Goal: Transaction & Acquisition: Obtain resource

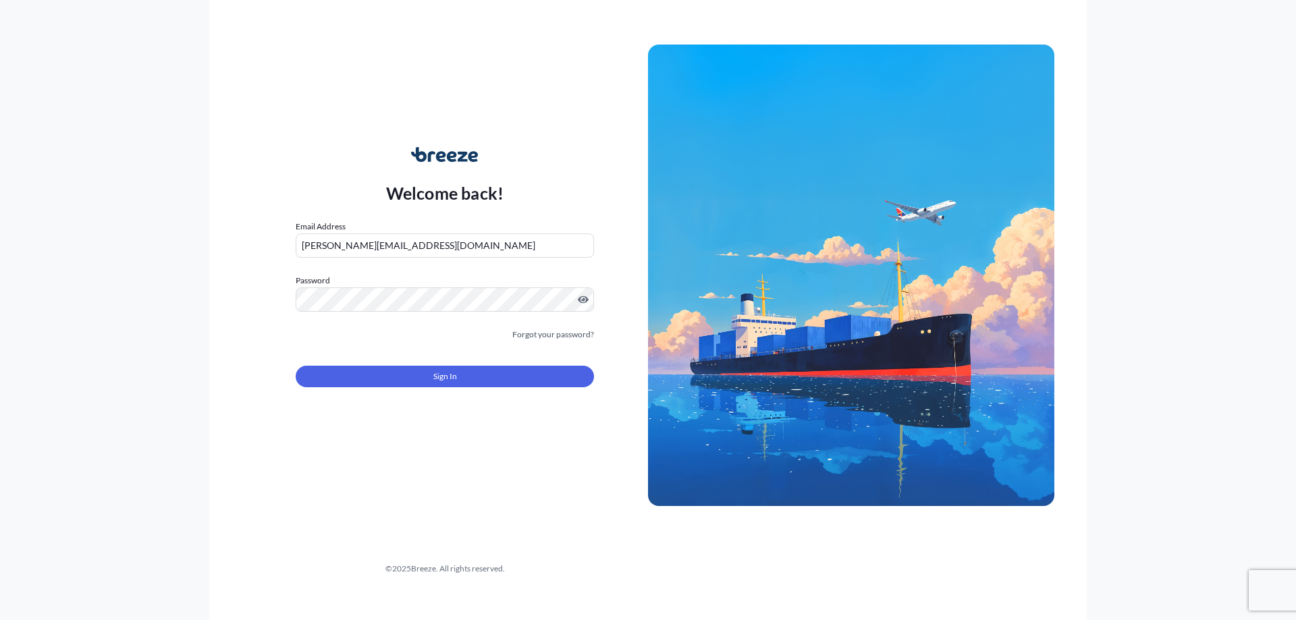
click at [411, 386] on button "Sign In" at bounding box center [445, 377] width 298 height 22
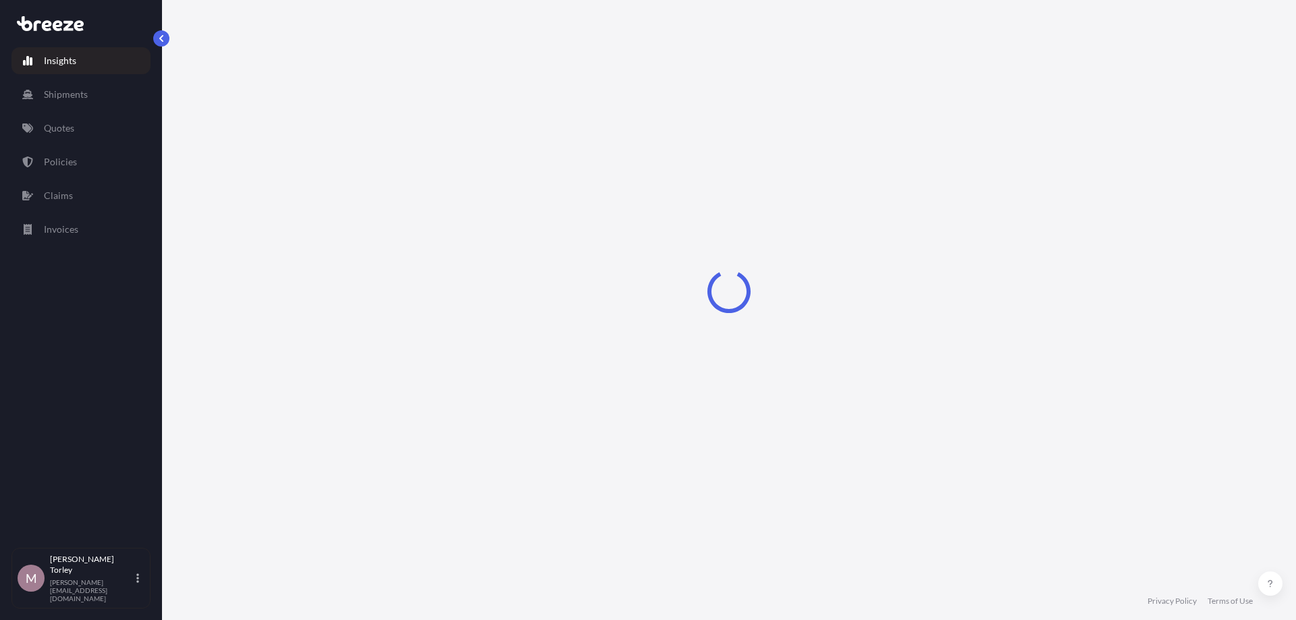
select select "2025"
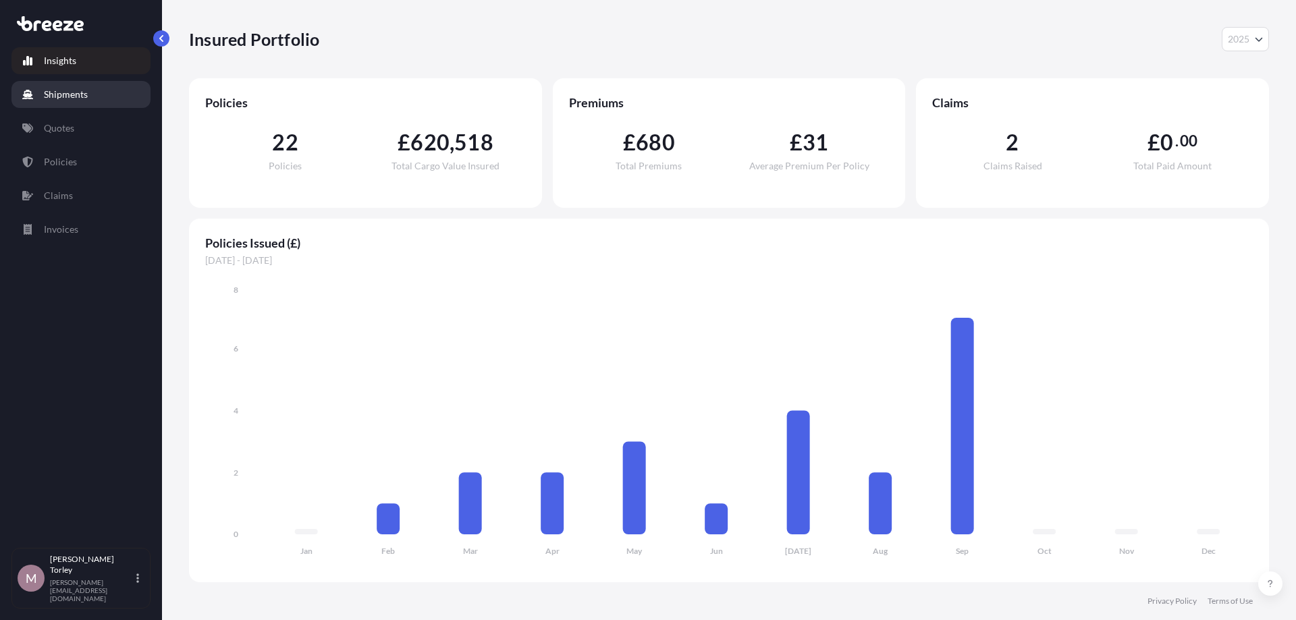
click at [94, 99] on link "Shipments" at bounding box center [80, 94] width 139 height 27
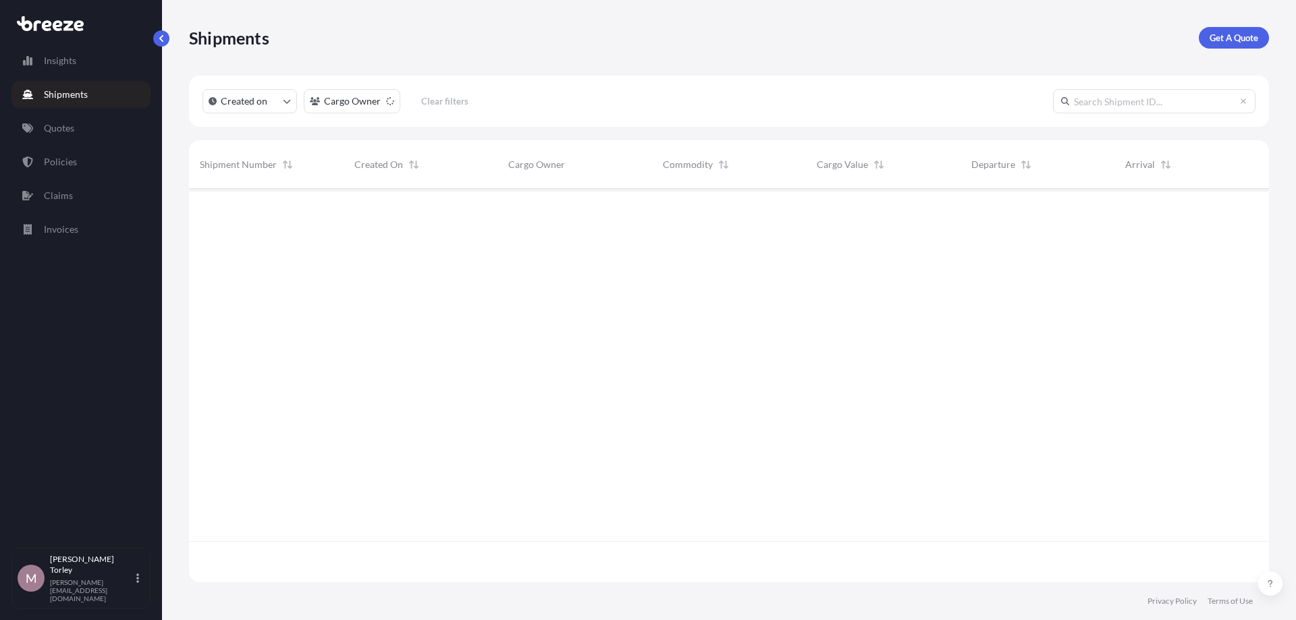
scroll to position [442, 1080]
click at [51, 134] on p "Quotes" at bounding box center [59, 127] width 30 height 13
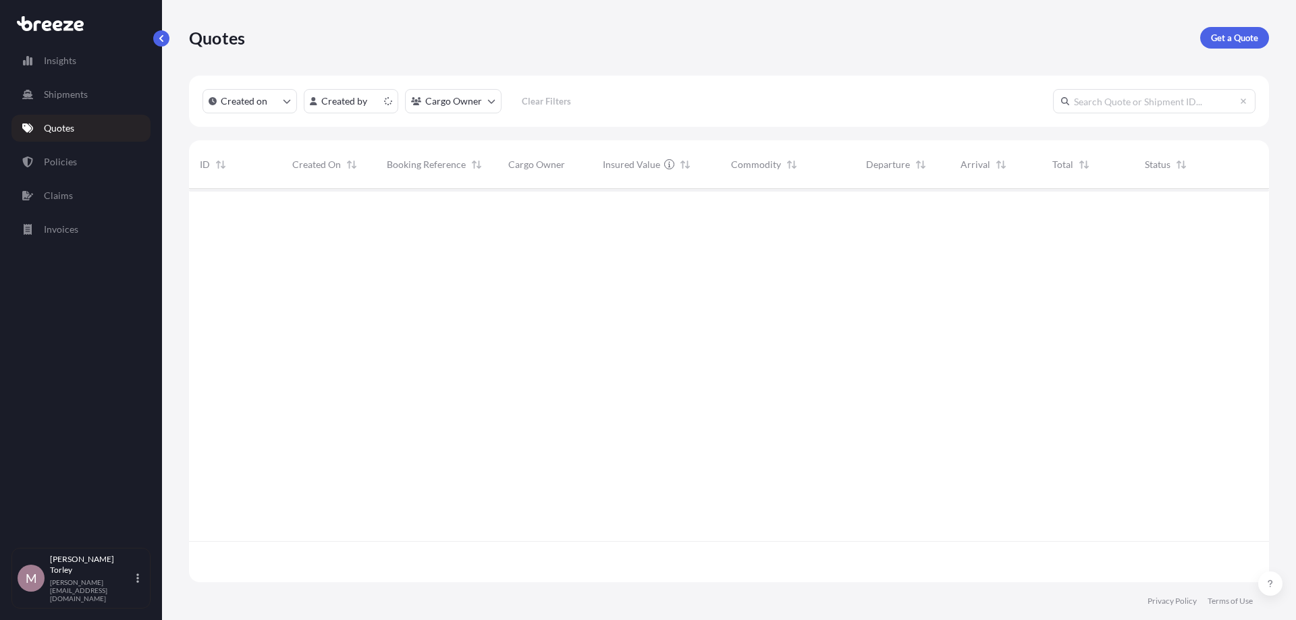
scroll to position [401, 1080]
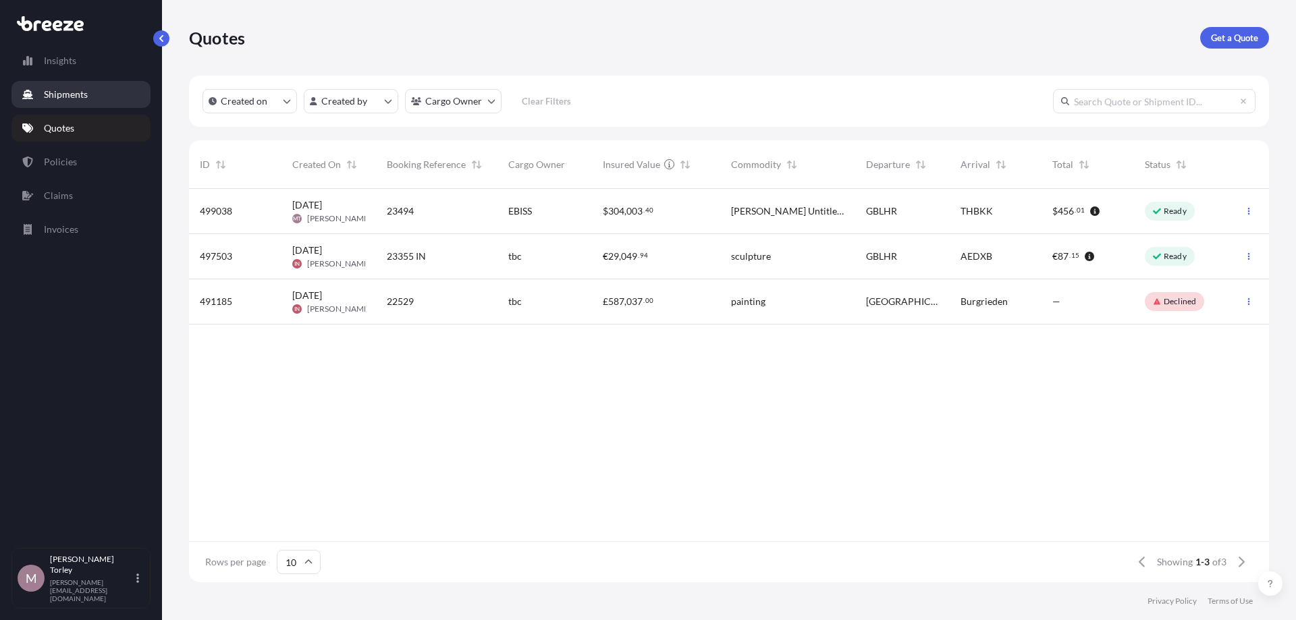
click at [69, 101] on p "Shipments" at bounding box center [66, 94] width 44 height 13
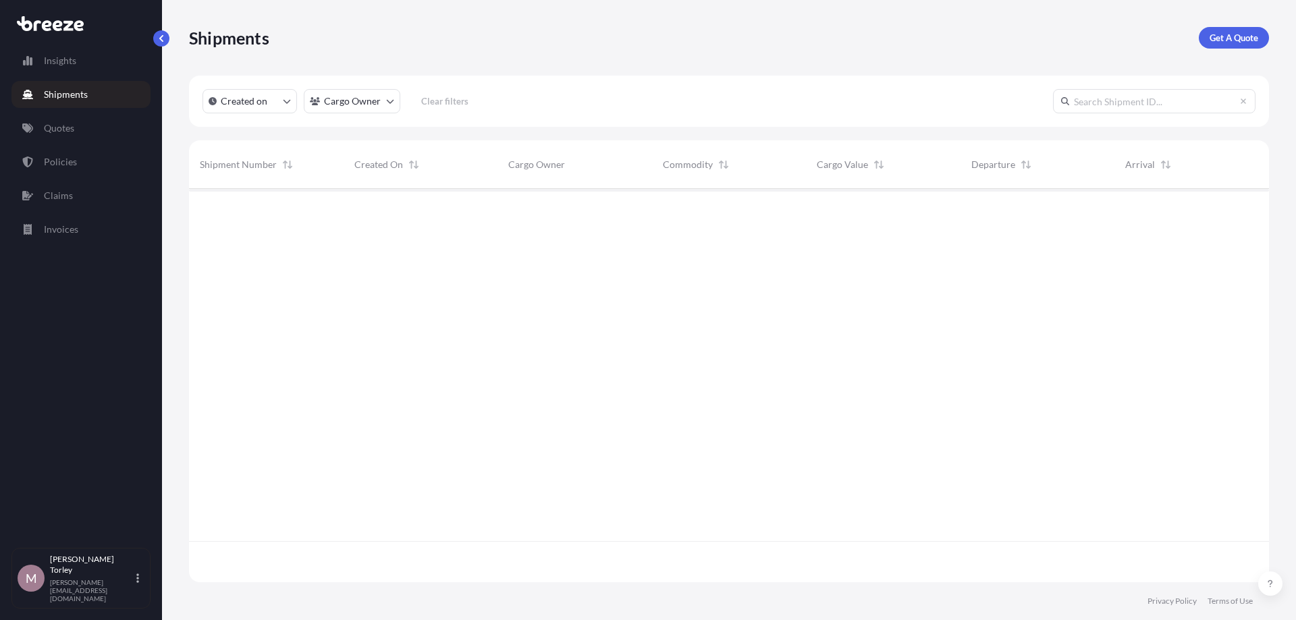
scroll to position [442, 1080]
click at [58, 134] on p "Quotes" at bounding box center [59, 127] width 30 height 13
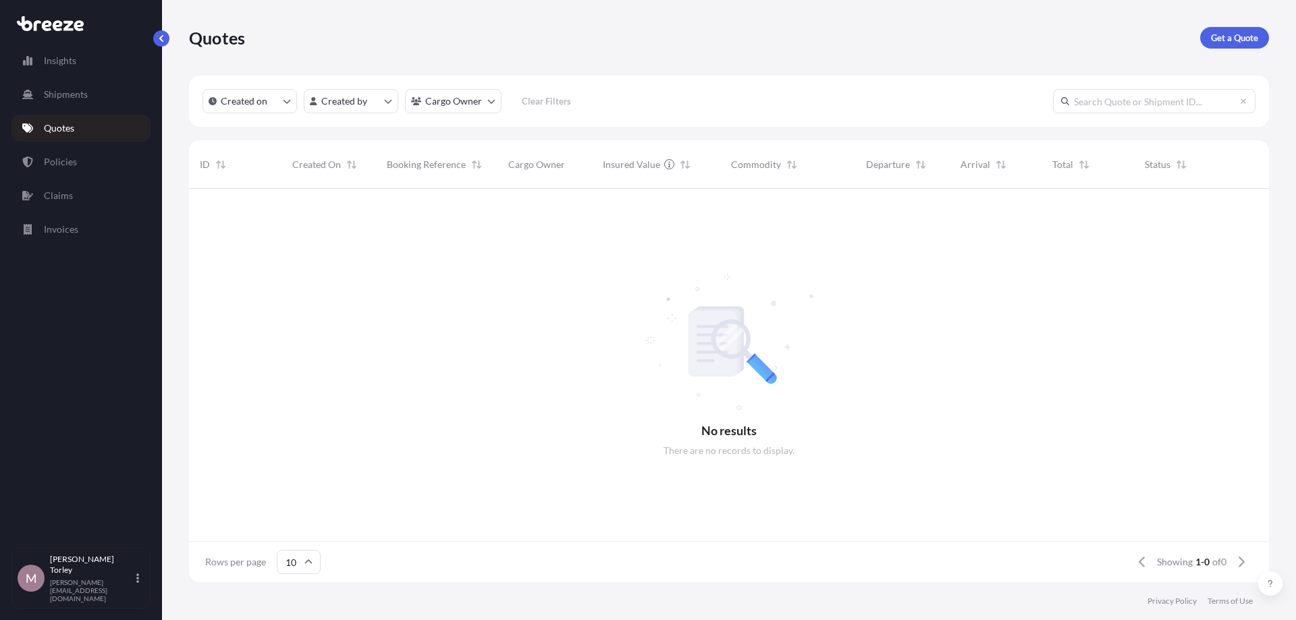
scroll to position [401, 1080]
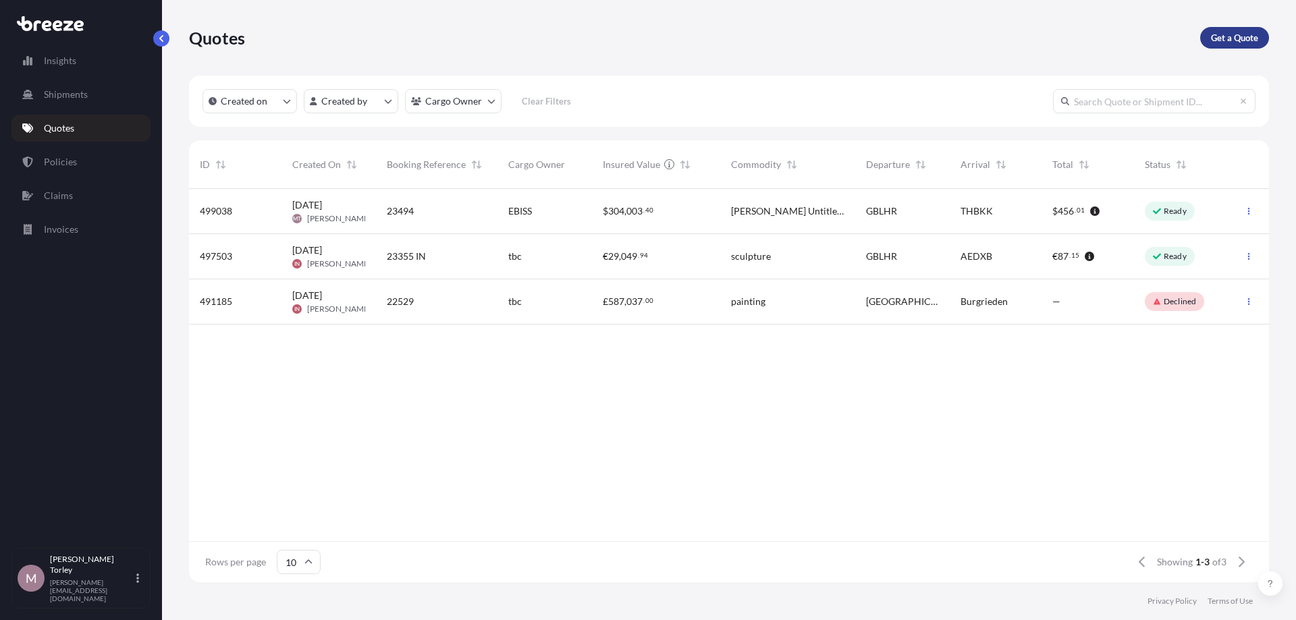
click at [1228, 42] on p "Get a Quote" at bounding box center [1234, 37] width 47 height 13
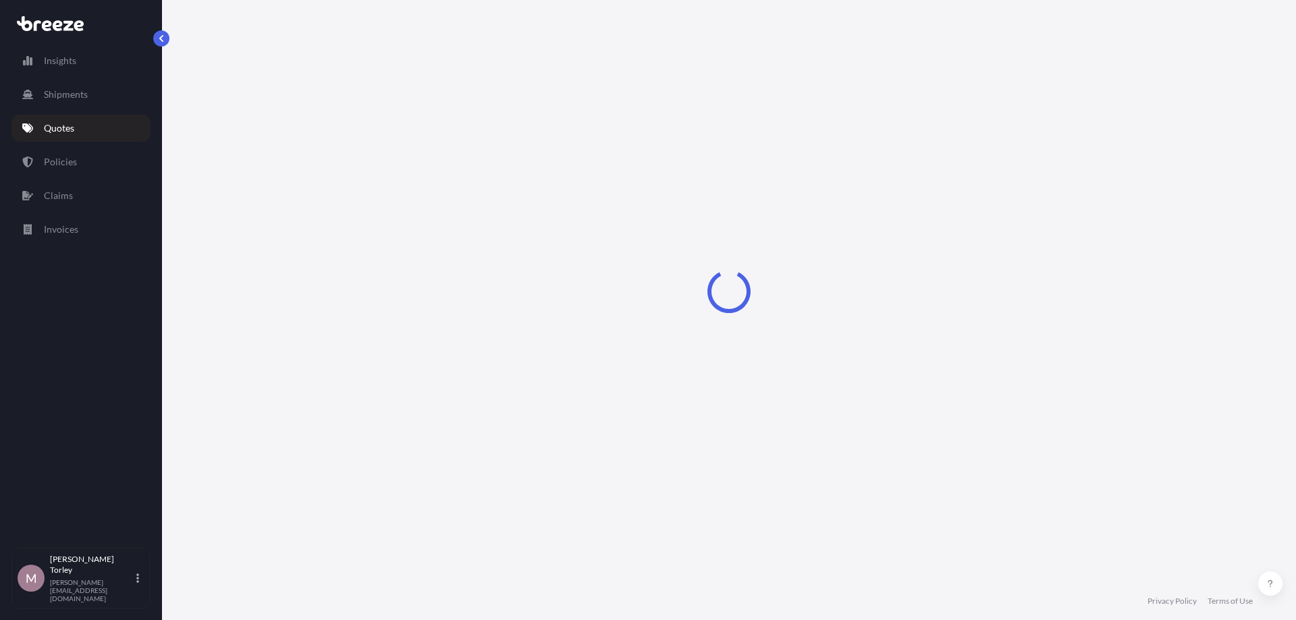
select select "Sea"
select select "1"
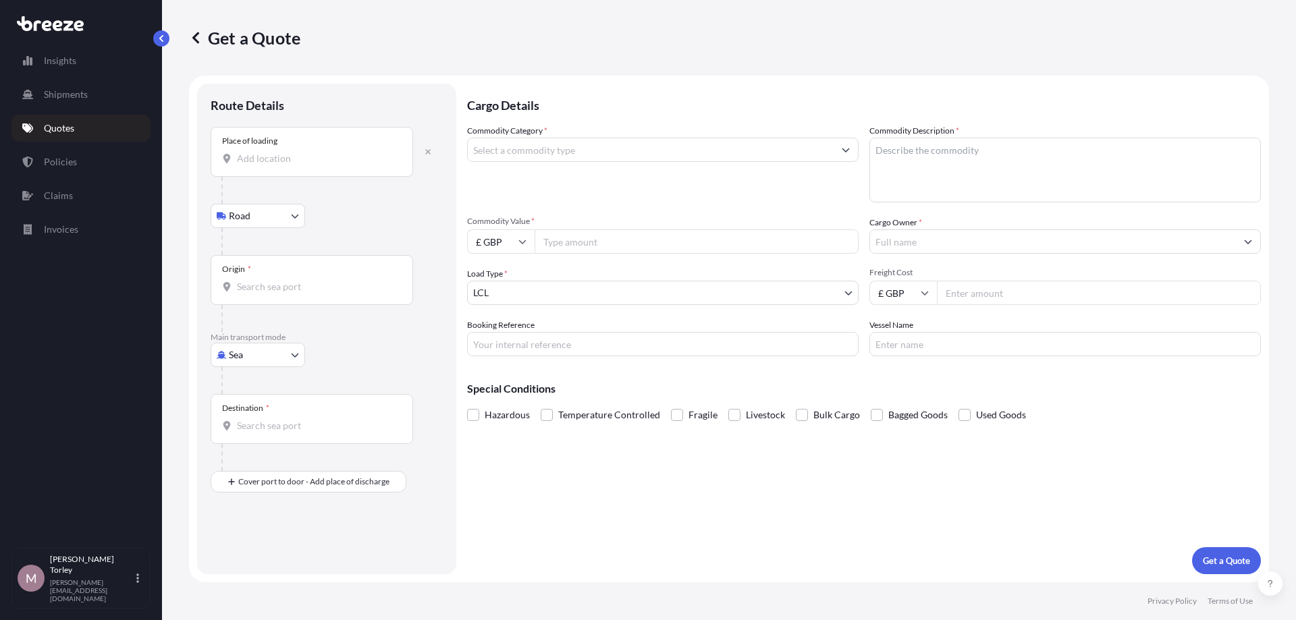
click at [268, 170] on div "Place of loading" at bounding box center [312, 152] width 202 height 50
click at [268, 165] on input "Place of loading" at bounding box center [316, 158] width 159 height 13
click at [280, 207] on span "Nantwich CW5 7NR , [GEOGRAPHIC_DATA]" at bounding box center [348, 203] width 184 height 13
type input "Nantwich CW5 7NR, [GEOGRAPHIC_DATA]"
click at [281, 228] on body "5 options available. 4 options available. 0 options available. 5 options availa…" at bounding box center [648, 310] width 1296 height 620
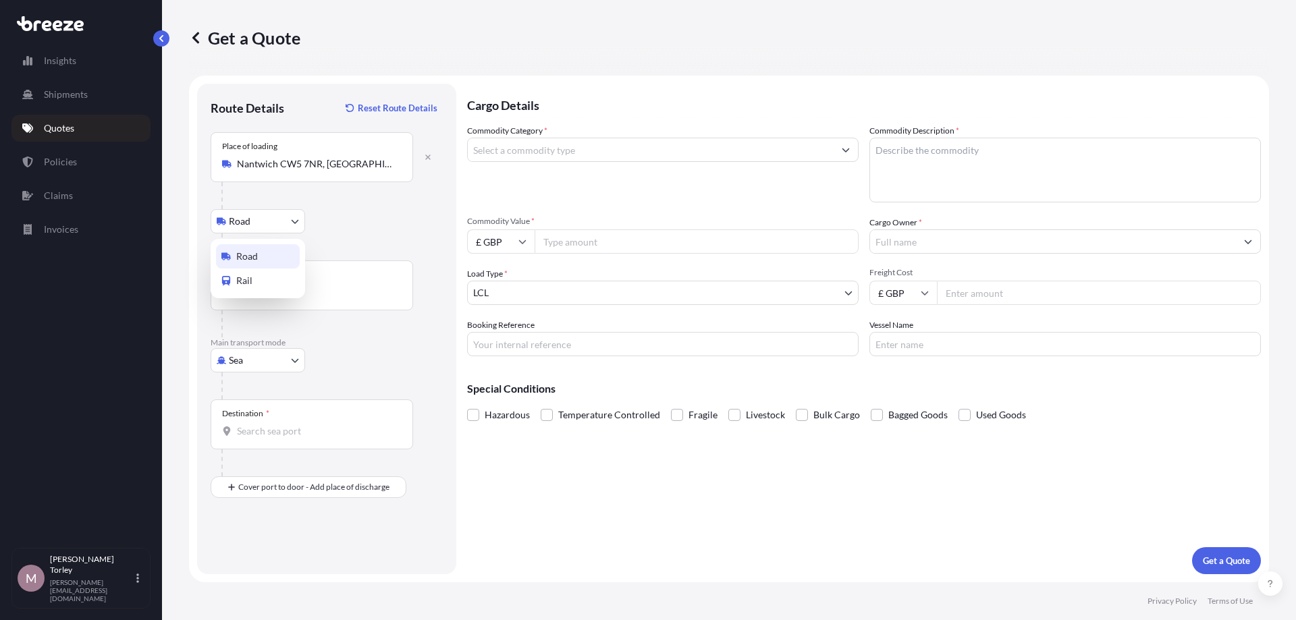
click at [265, 257] on div "Road" at bounding box center [258, 256] width 84 height 24
click at [267, 293] on input "Origin *" at bounding box center [316, 291] width 159 height 13
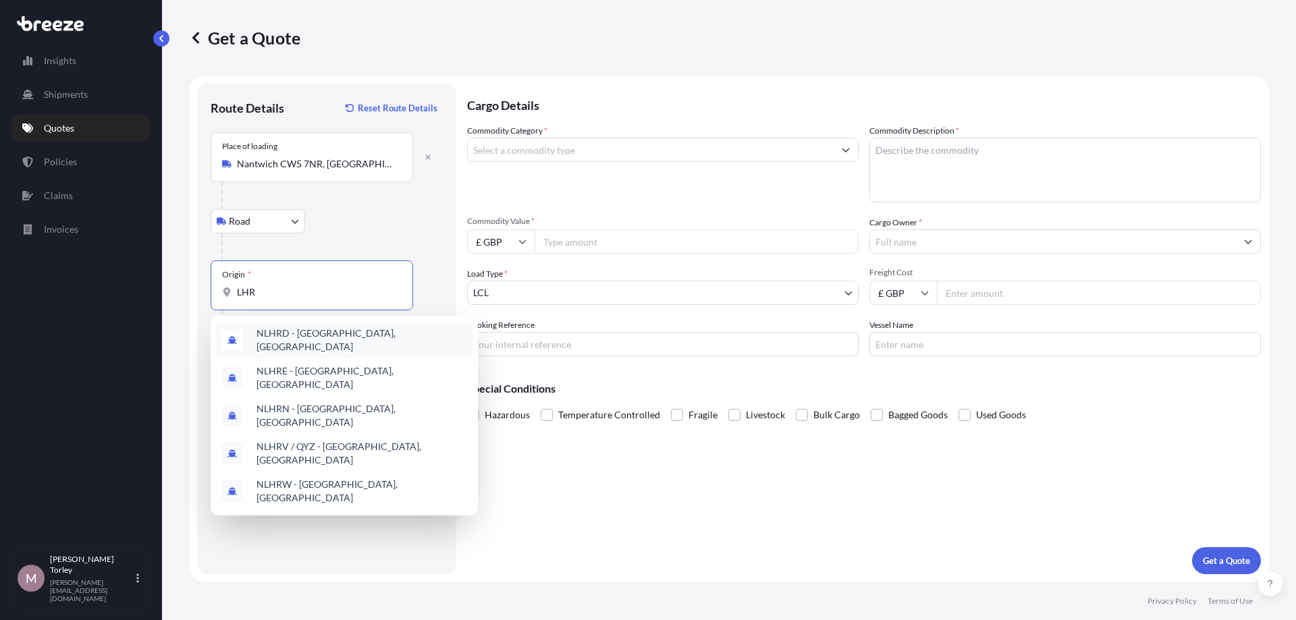
drag, startPoint x: 240, startPoint y: 296, endPoint x: 316, endPoint y: 292, distance: 76.4
click at [307, 290] on input "LHR" at bounding box center [316, 291] width 159 height 13
type input "L"
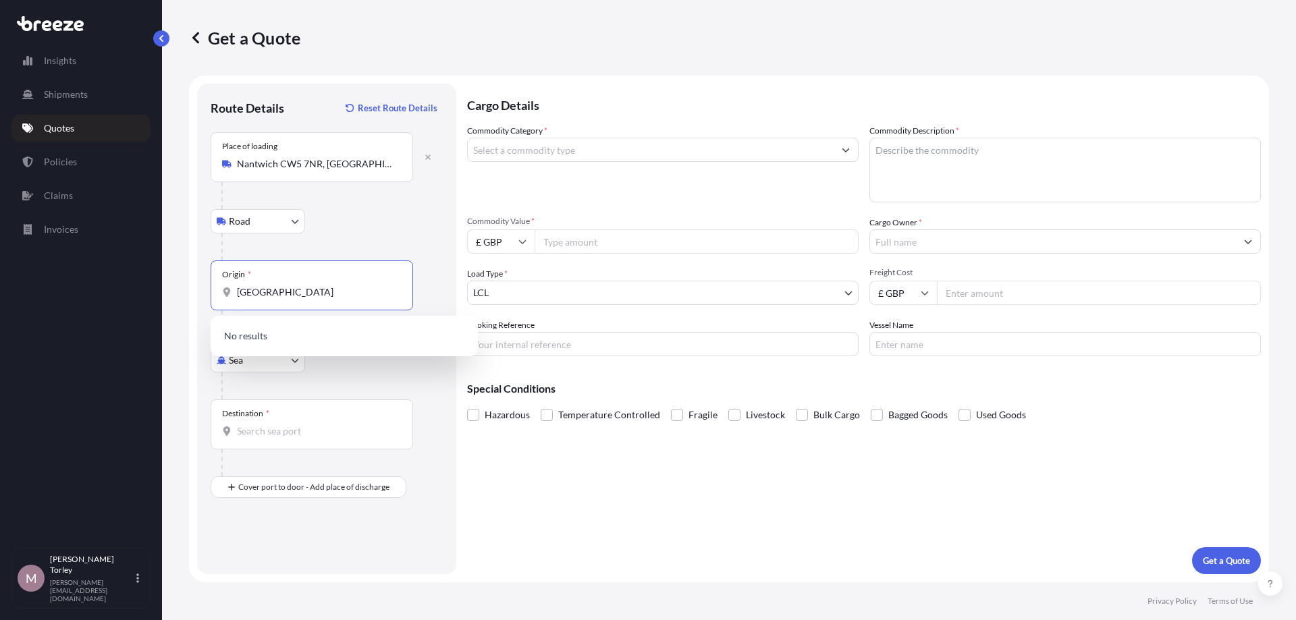
type input "[GEOGRAPHIC_DATA]"
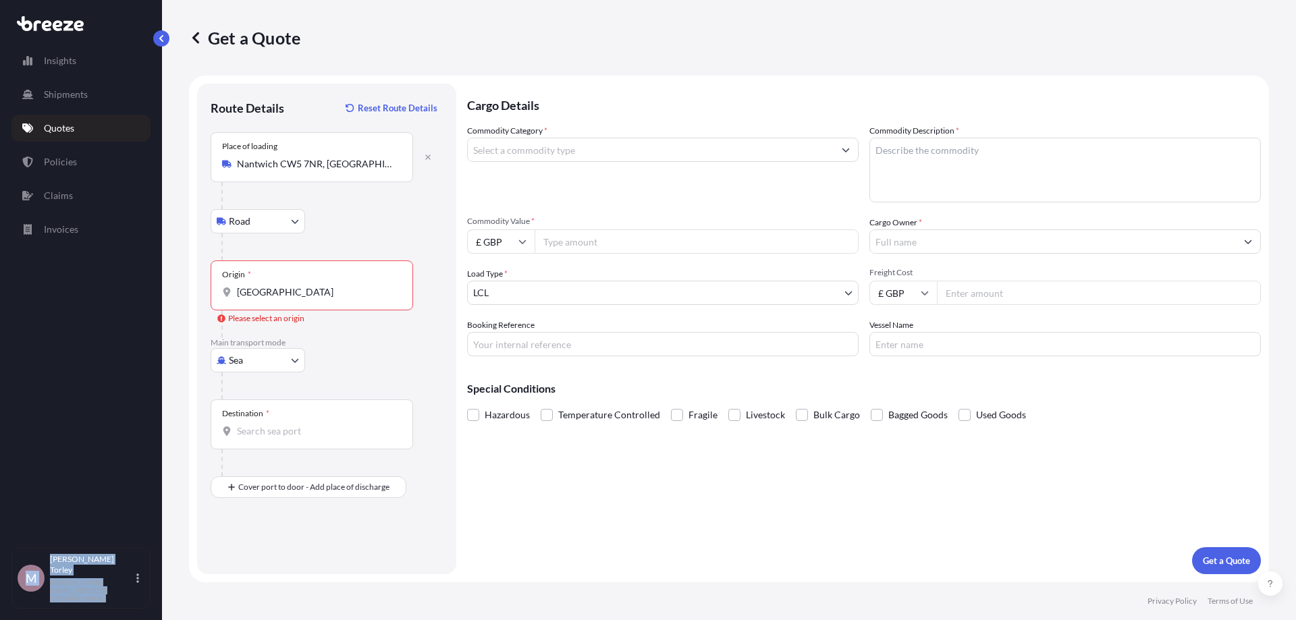
drag, startPoint x: 329, startPoint y: 300, endPoint x: 78, endPoint y: 279, distance: 251.2
click at [162, 279] on div "Get a Quote Route Details Reset Route Details Place of loading [GEOGRAPHIC_DATA…" at bounding box center [729, 291] width 1134 height 582
click at [308, 283] on div "Origin * [GEOGRAPHIC_DATA]" at bounding box center [312, 286] width 202 height 50
click at [308, 285] on input "[GEOGRAPHIC_DATA]" at bounding box center [316, 291] width 159 height 13
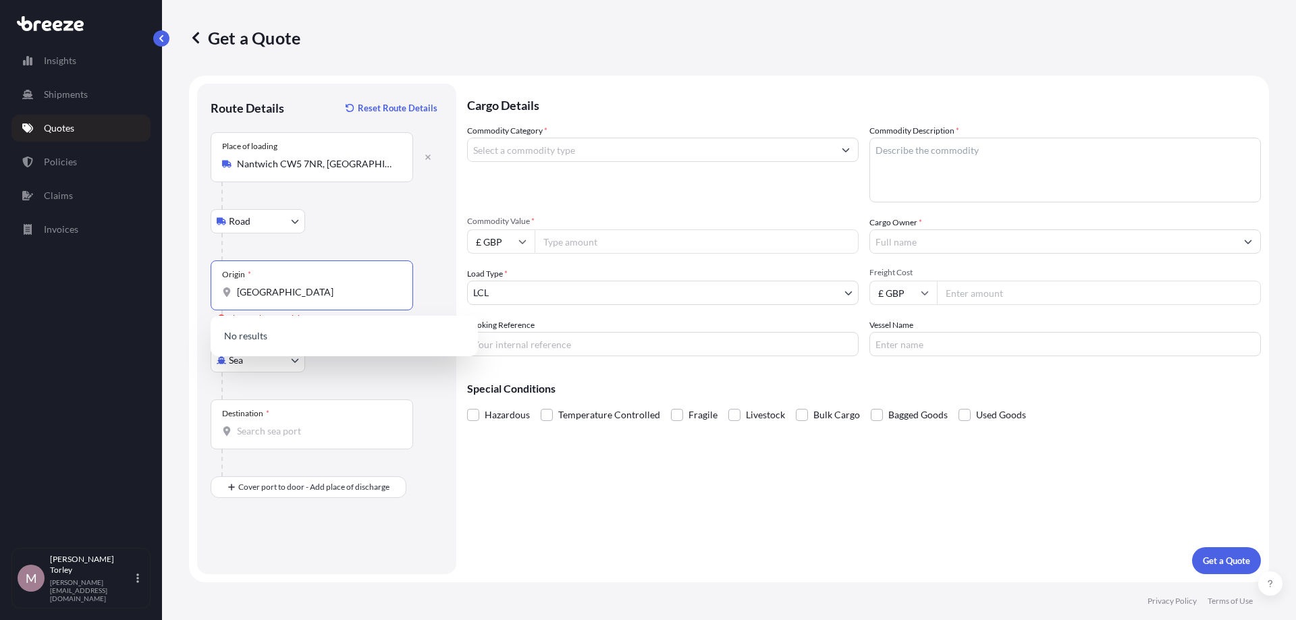
click at [262, 363] on body "0 options available. 0 options available. Insights Shipments Quotes Policies Cl…" at bounding box center [648, 310] width 1296 height 620
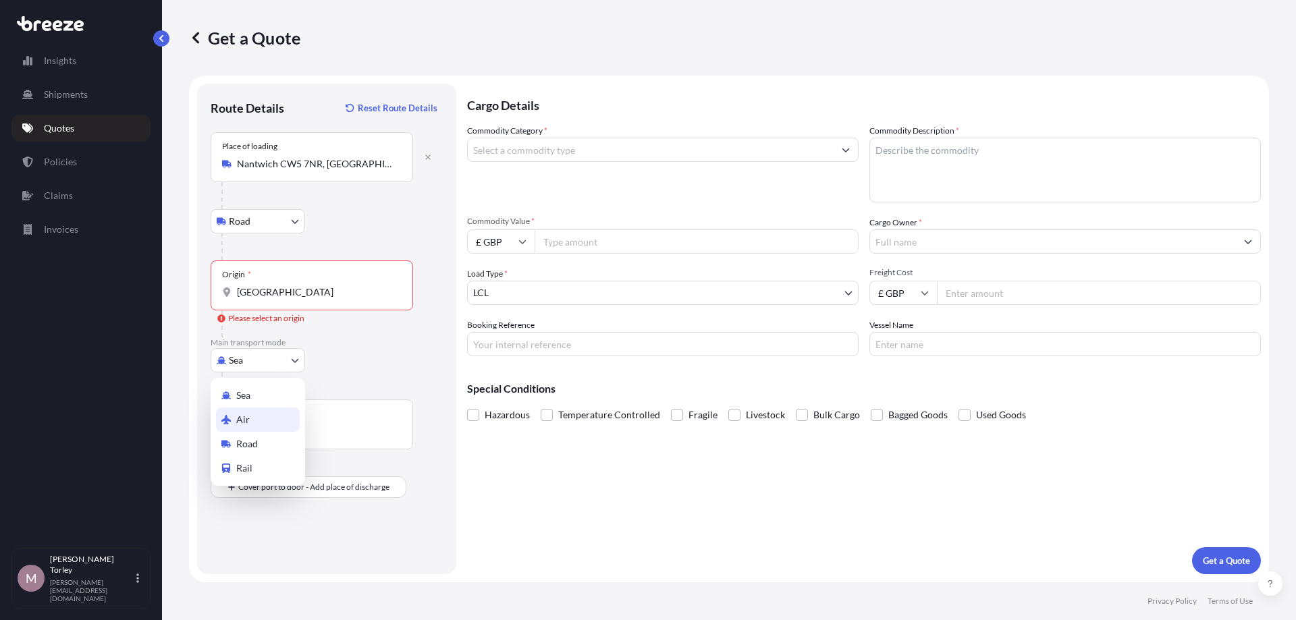
click at [260, 425] on div "Air" at bounding box center [258, 420] width 84 height 24
select select "Air"
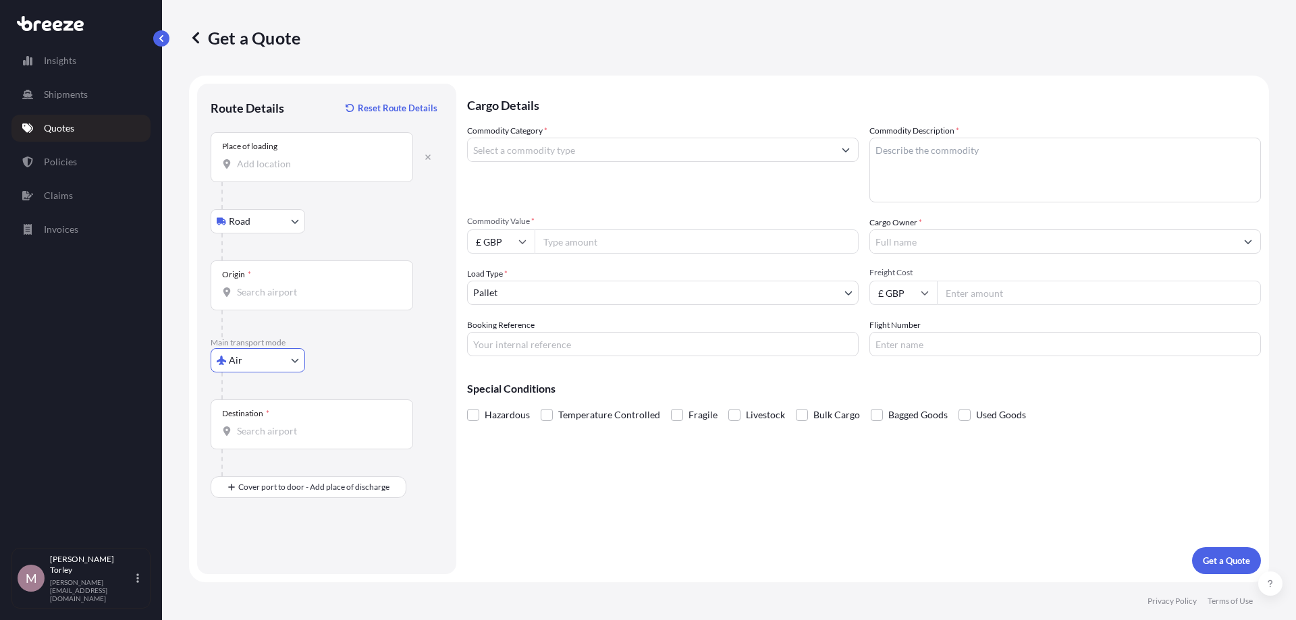
click at [277, 175] on div "Place of loading" at bounding box center [312, 157] width 202 height 50
click at [277, 171] on input "Place of loading" at bounding box center [316, 163] width 159 height 13
click at [296, 209] on span "Nantwich CW5 7NR , [GEOGRAPHIC_DATA]" at bounding box center [348, 208] width 184 height 13
type input "Nantwich CW5 7NR, [GEOGRAPHIC_DATA]"
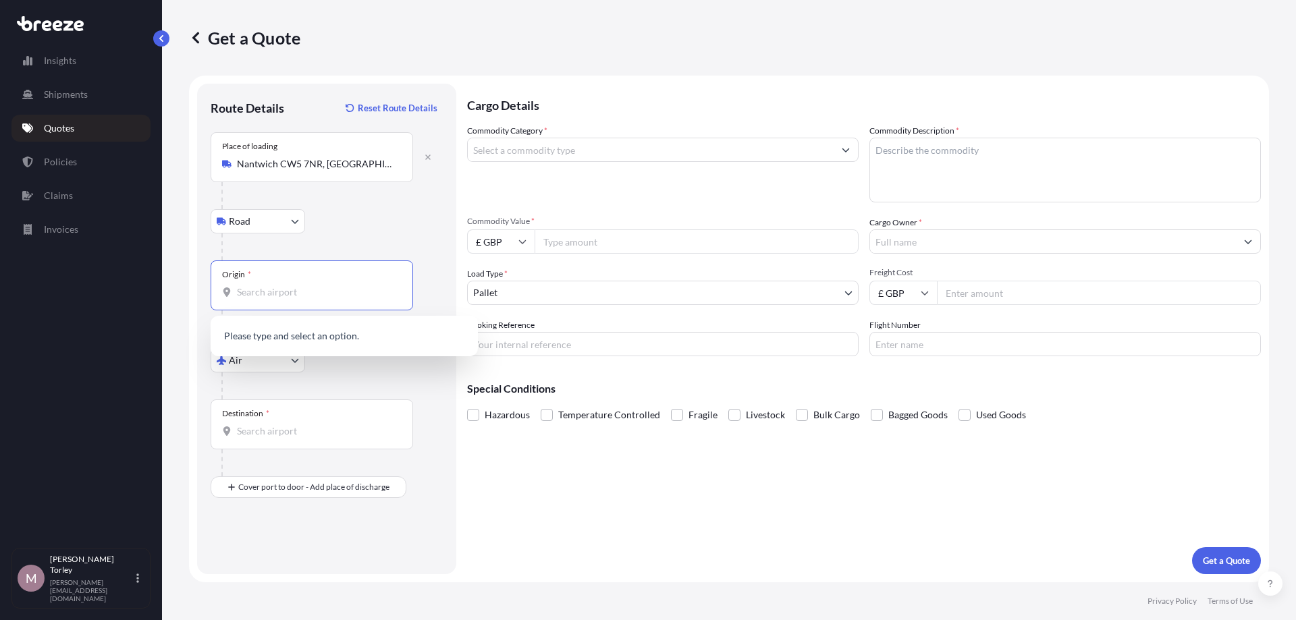
click at [280, 287] on input "Origin *" at bounding box center [316, 291] width 159 height 13
click at [305, 329] on div "GB LHR - Heathrow Apt/[GEOGRAPHIC_DATA], [GEOGRAPHIC_DATA]" at bounding box center [344, 340] width 256 height 38
type input "GBLHR - Heathrow Apt/[GEOGRAPHIC_DATA], [GEOGRAPHIC_DATA]"
click at [268, 437] on input "Destination *" at bounding box center [316, 431] width 159 height 13
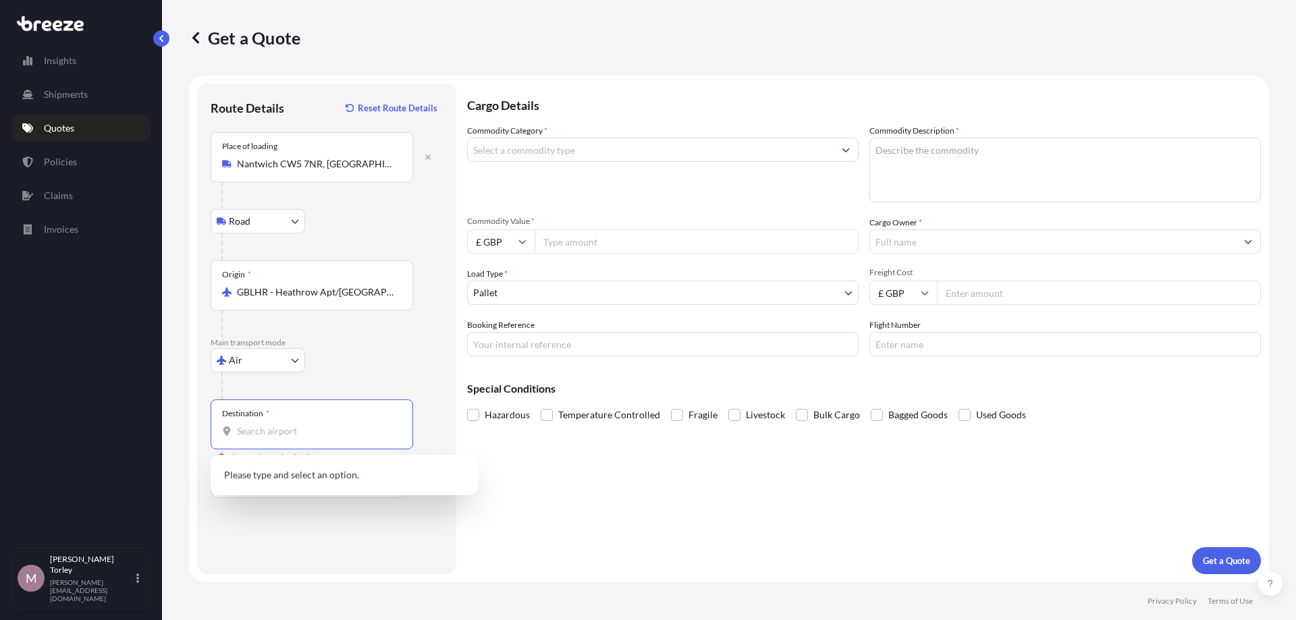
click at [258, 431] on input "Destination * Please select a destination" at bounding box center [316, 431] width 159 height 13
drag, startPoint x: 251, startPoint y: 434, endPoint x: 149, endPoint y: 420, distance: 102.9
click at [237, 425] on input "VIE vienna" at bounding box center [316, 431] width 159 height 13
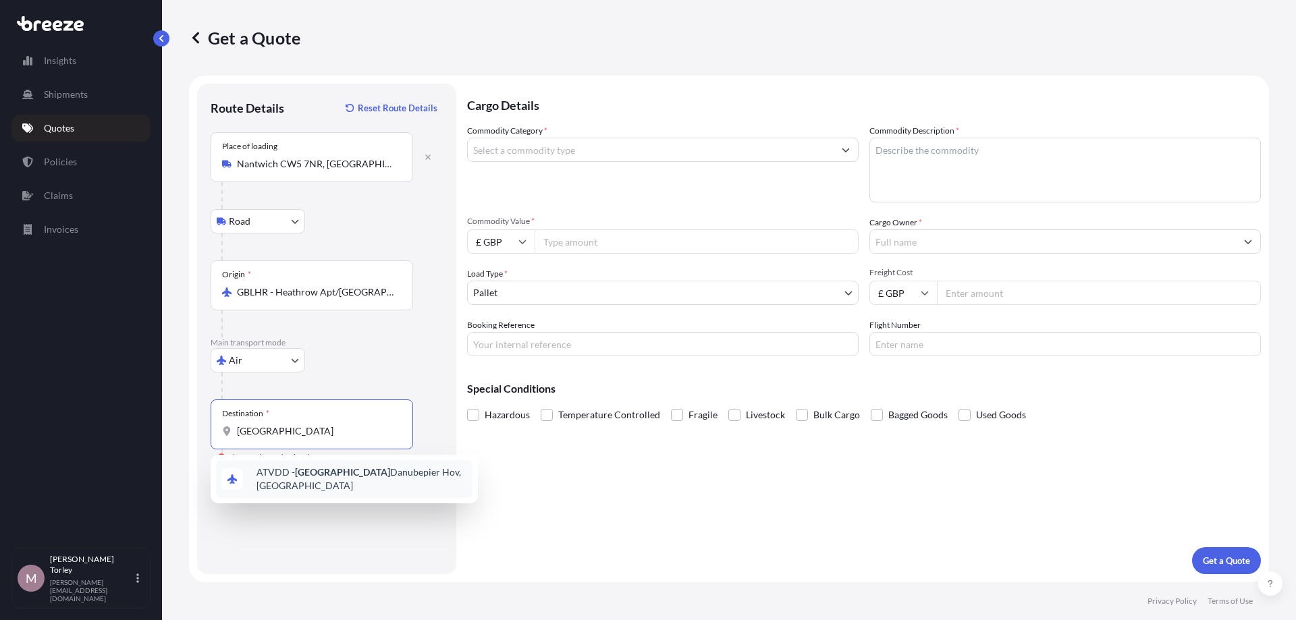
click at [380, 484] on div "ATVDD - Vienna Danubepier [GEOGRAPHIC_DATA], [GEOGRAPHIC_DATA]" at bounding box center [344, 479] width 256 height 38
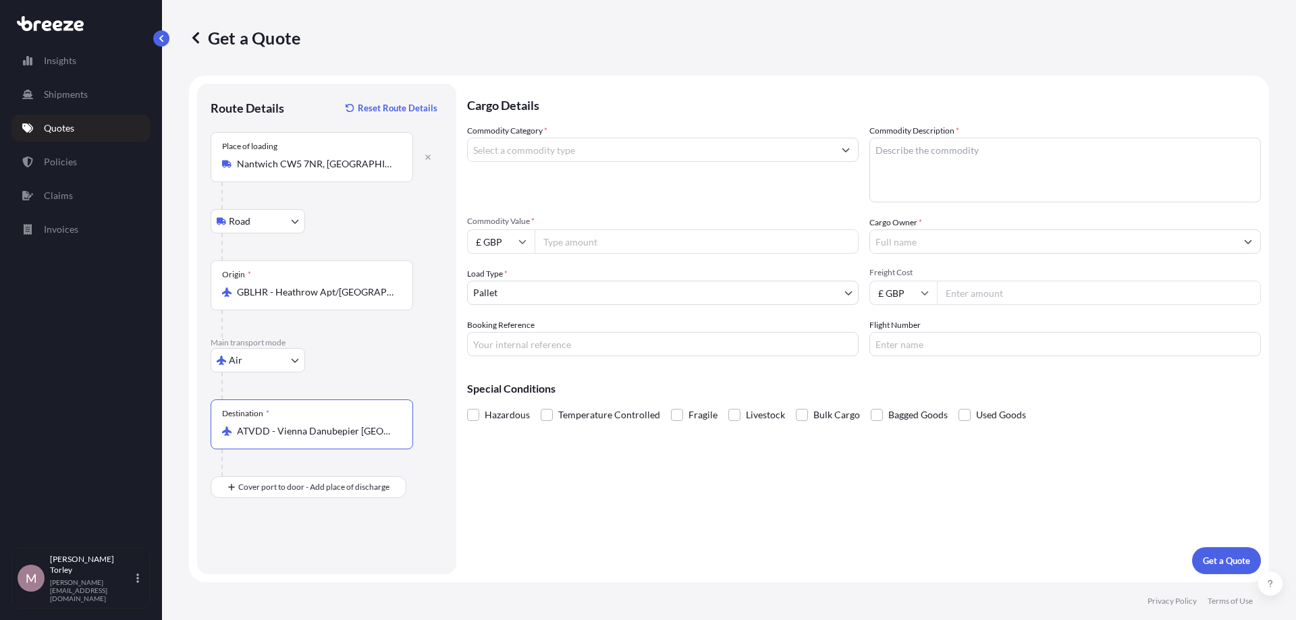
click at [350, 428] on input "ATVDD - Vienna Danubepier [GEOGRAPHIC_DATA], [GEOGRAPHIC_DATA]" at bounding box center [316, 431] width 159 height 13
type input "ATVDD - Vienna Danubepier [GEOGRAPHIC_DATA], [GEOGRAPHIC_DATA]"
click at [185, 423] on div "Get a Quote Route Details Reset Route Details Place of loading [GEOGRAPHIC_DATA…" at bounding box center [729, 291] width 1134 height 582
click at [258, 568] on div "Place of Discharge" at bounding box center [312, 553] width 202 height 50
click at [258, 566] on input "Place of Discharge" at bounding box center [316, 559] width 159 height 13
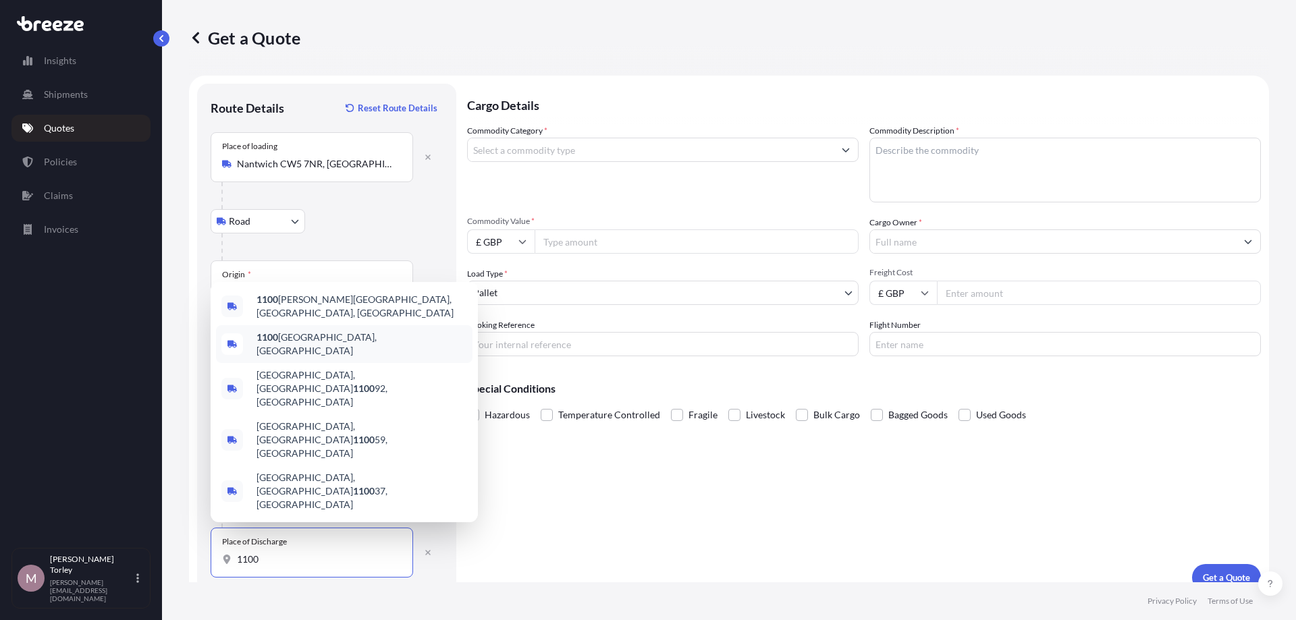
click at [385, 363] on div "1100 [GEOGRAPHIC_DATA], [GEOGRAPHIC_DATA]" at bounding box center [344, 344] width 256 height 38
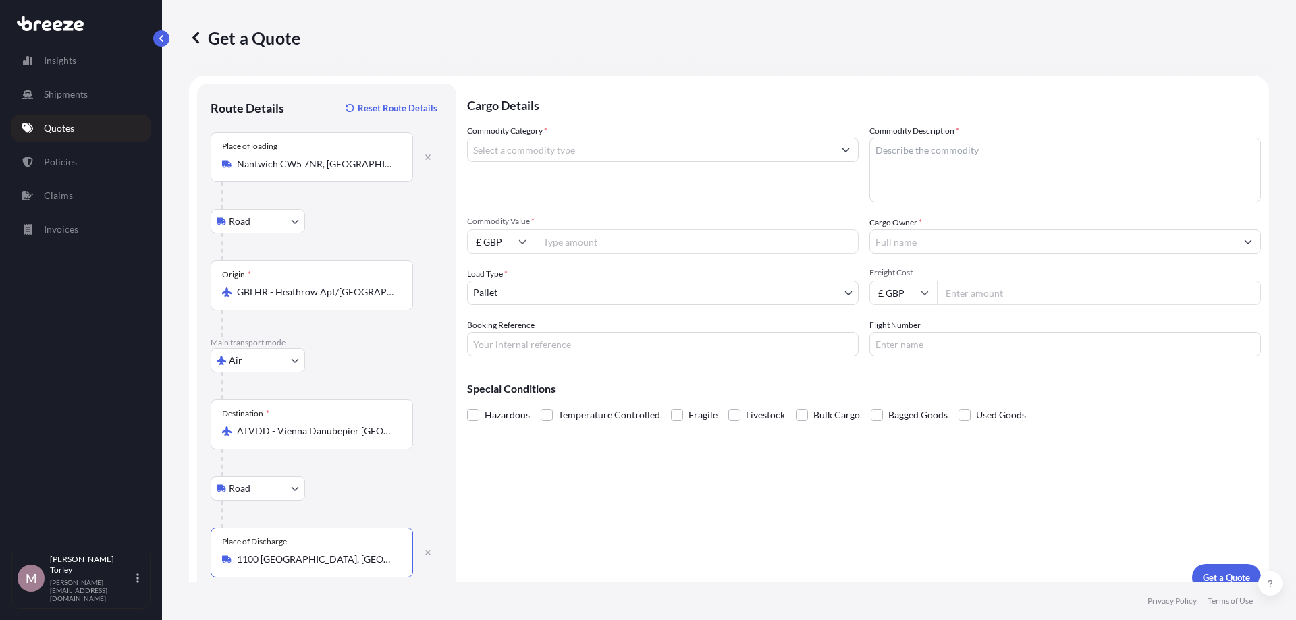
type input "1100 [GEOGRAPHIC_DATA], [GEOGRAPHIC_DATA]"
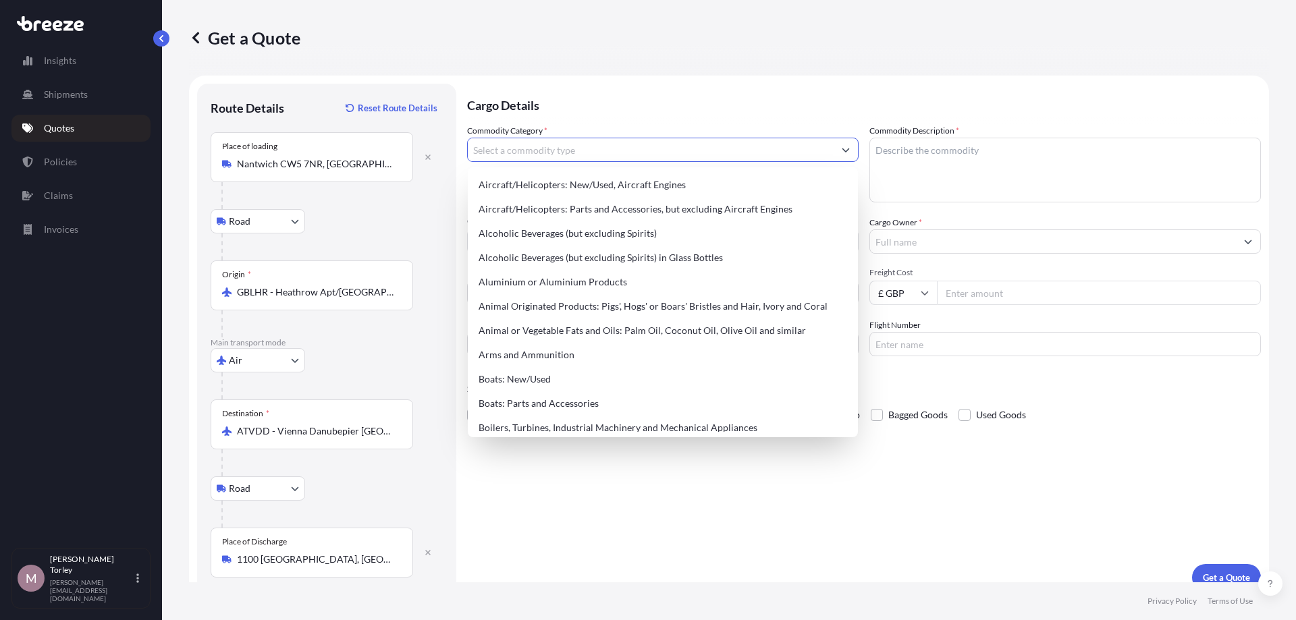
click at [564, 144] on input "Commodity Category *" at bounding box center [651, 150] width 366 height 24
type input "a"
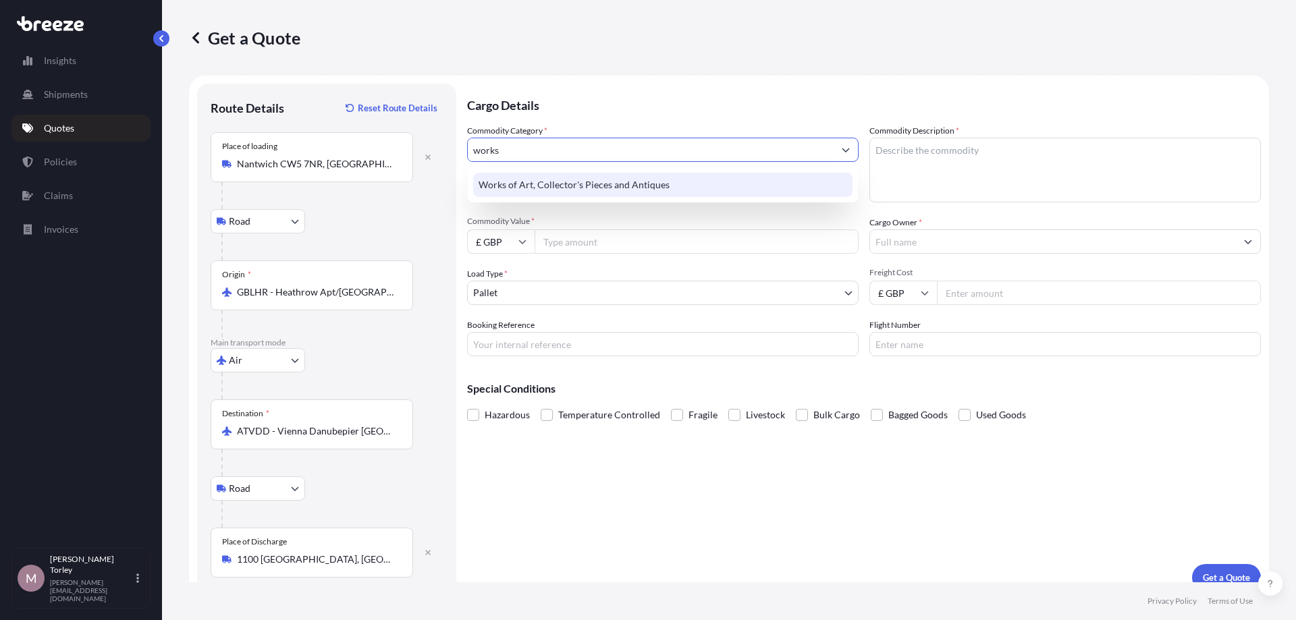
click at [550, 182] on div "Works of Art, Collector's Pieces and Antiques" at bounding box center [662, 185] width 379 height 24
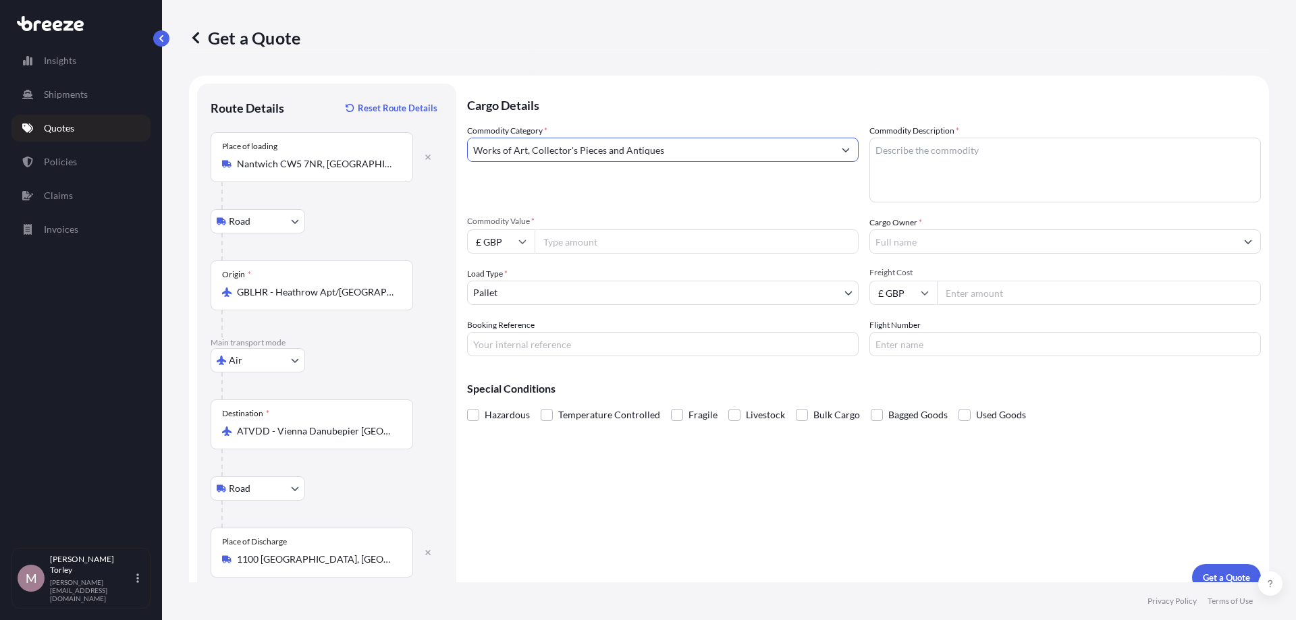
type input "Works of Art, Collector's Pieces and Antiques"
click at [949, 160] on textarea "Commodity Description *" at bounding box center [1064, 170] width 391 height 65
click at [939, 161] on textarea "Commodity Description *" at bounding box center [1064, 170] width 391 height 65
type textarea "S"
type textarea "Original Wooden Sculpture by Artist [PERSON_NAME] Acrobat girl, wooden plinth"
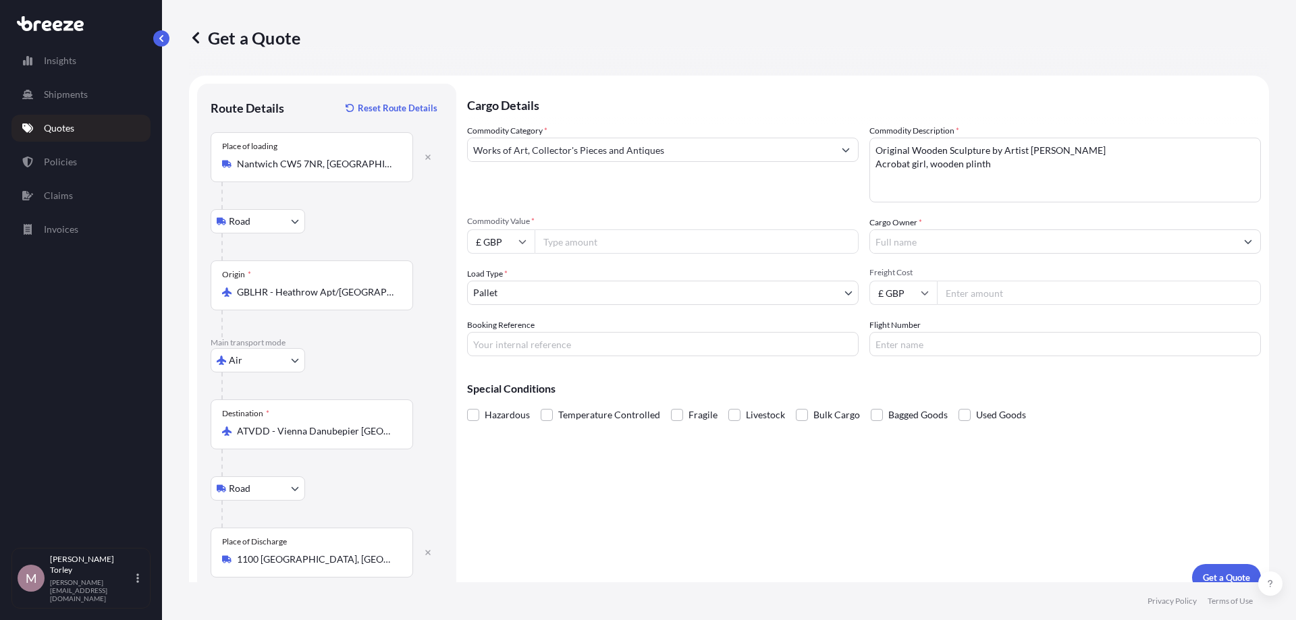
click at [528, 245] on input "£ GBP" at bounding box center [500, 241] width 67 height 24
click at [571, 248] on input "Commodity Value *" at bounding box center [697, 241] width 324 height 24
click at [506, 246] on input "£ GBP" at bounding box center [500, 241] width 67 height 24
click at [502, 332] on div "$ USD" at bounding box center [500, 336] width 57 height 26
type input "$ USD"
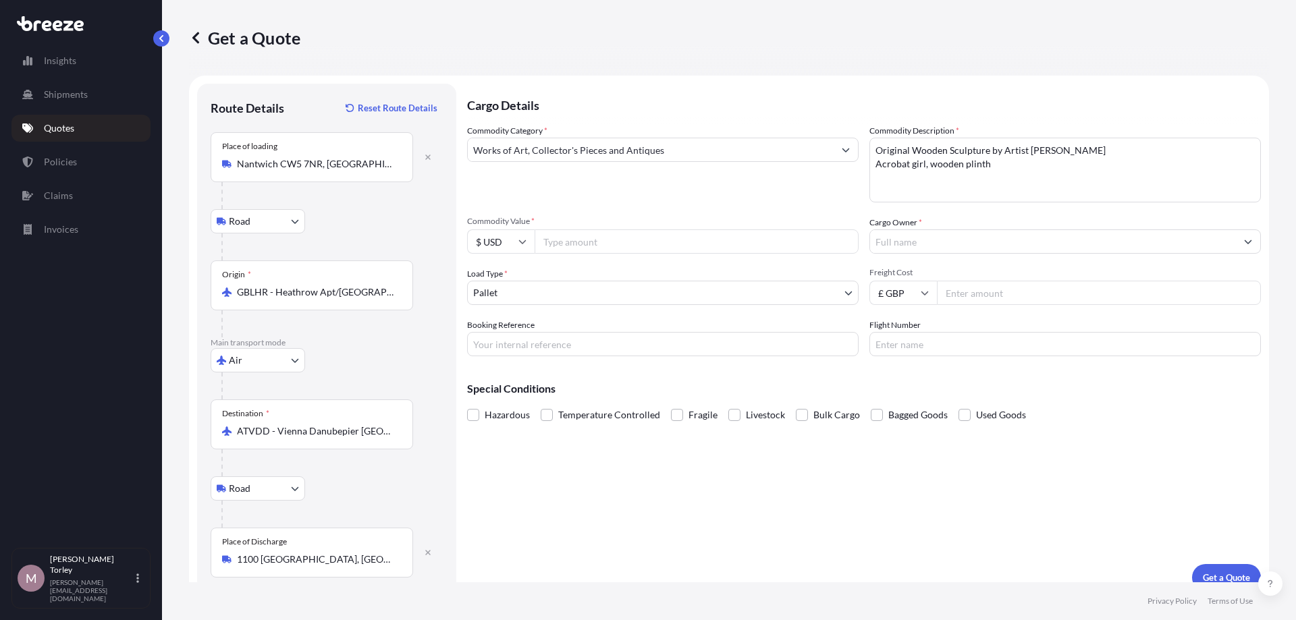
click at [573, 241] on input "Commodity Value *" at bounding box center [697, 241] width 324 height 24
type input "8400"
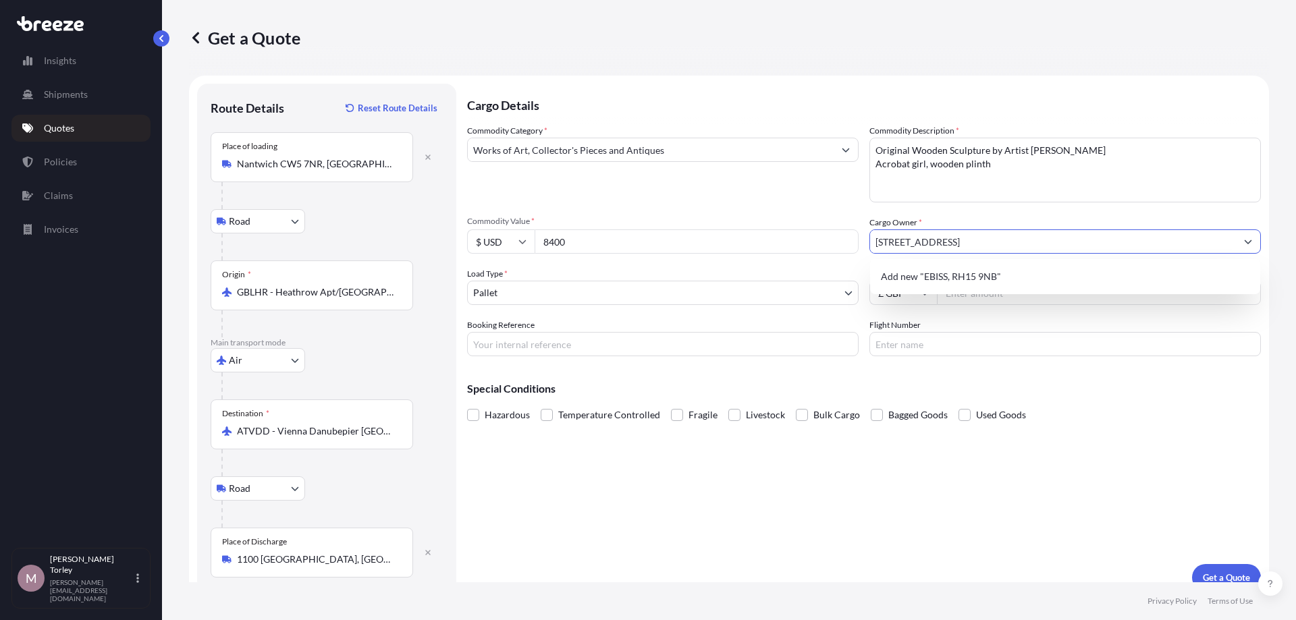
click at [905, 240] on input "[STREET_ADDRESS]" at bounding box center [1053, 241] width 366 height 24
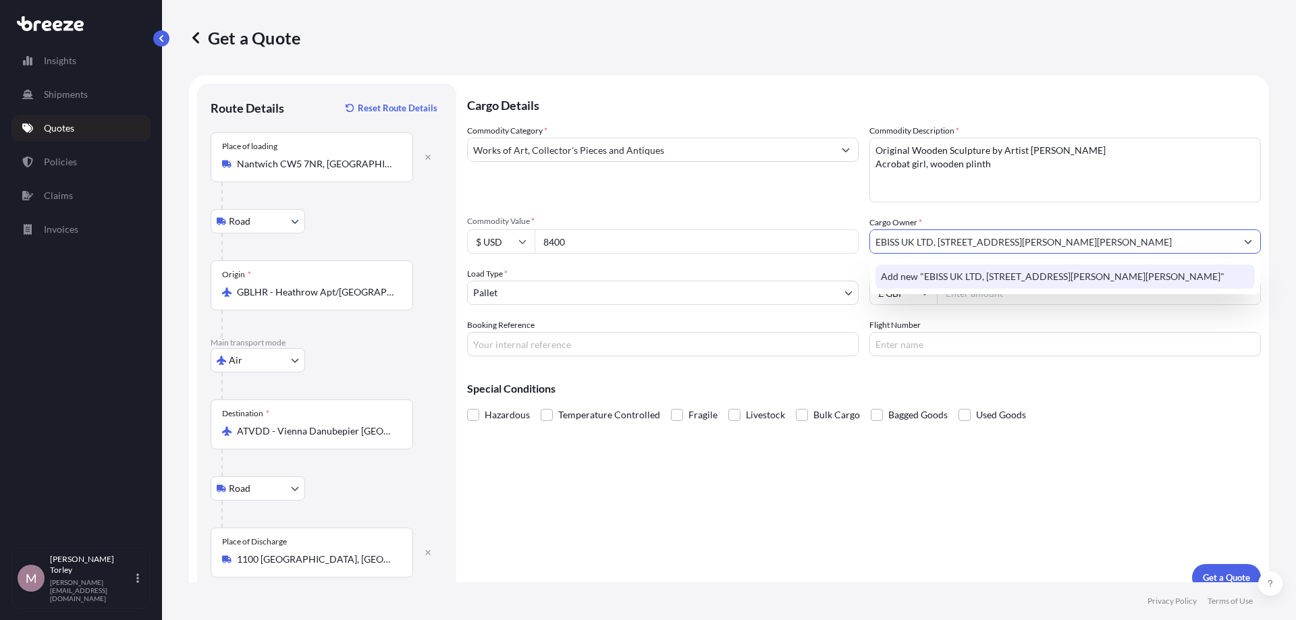
click at [1031, 277] on span "Add new "EBISS UK LTD, [STREET_ADDRESS][PERSON_NAME][PERSON_NAME]"" at bounding box center [1053, 276] width 344 height 13
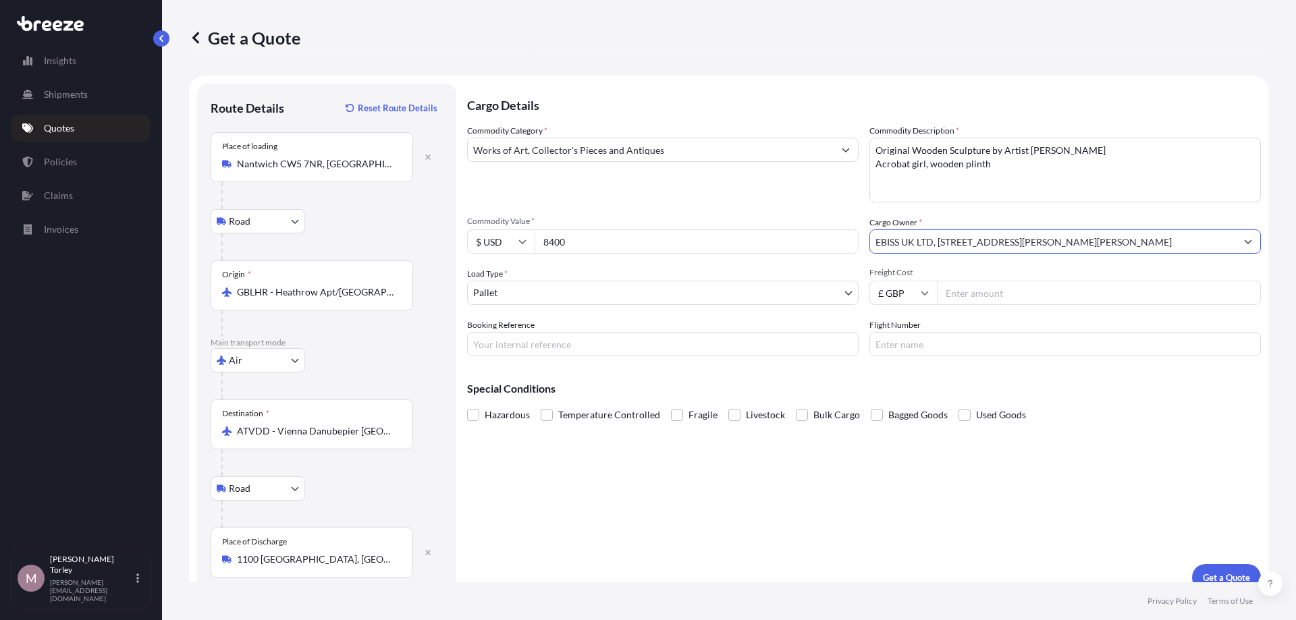
type input "EBISS UK LTD, [STREET_ADDRESS][PERSON_NAME][PERSON_NAME]"
click at [1063, 280] on div "Freight Cost £ GBP" at bounding box center [1064, 286] width 391 height 38
click at [989, 306] on div "Commodity Category * Works of Art, Collector's Pieces and Antiques Commodity De…" at bounding box center [864, 240] width 794 height 232
click at [993, 300] on input "Freight Cost" at bounding box center [1099, 293] width 324 height 24
click at [978, 287] on input "Freight Cost" at bounding box center [1099, 293] width 324 height 24
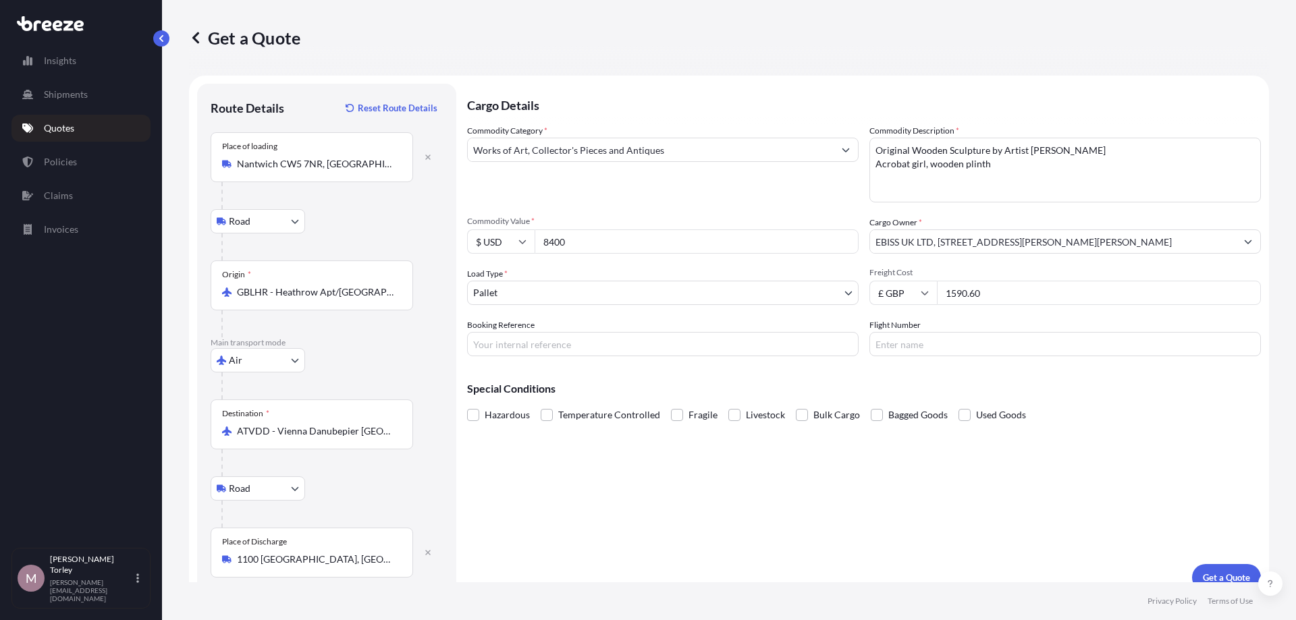
type input "1590.60"
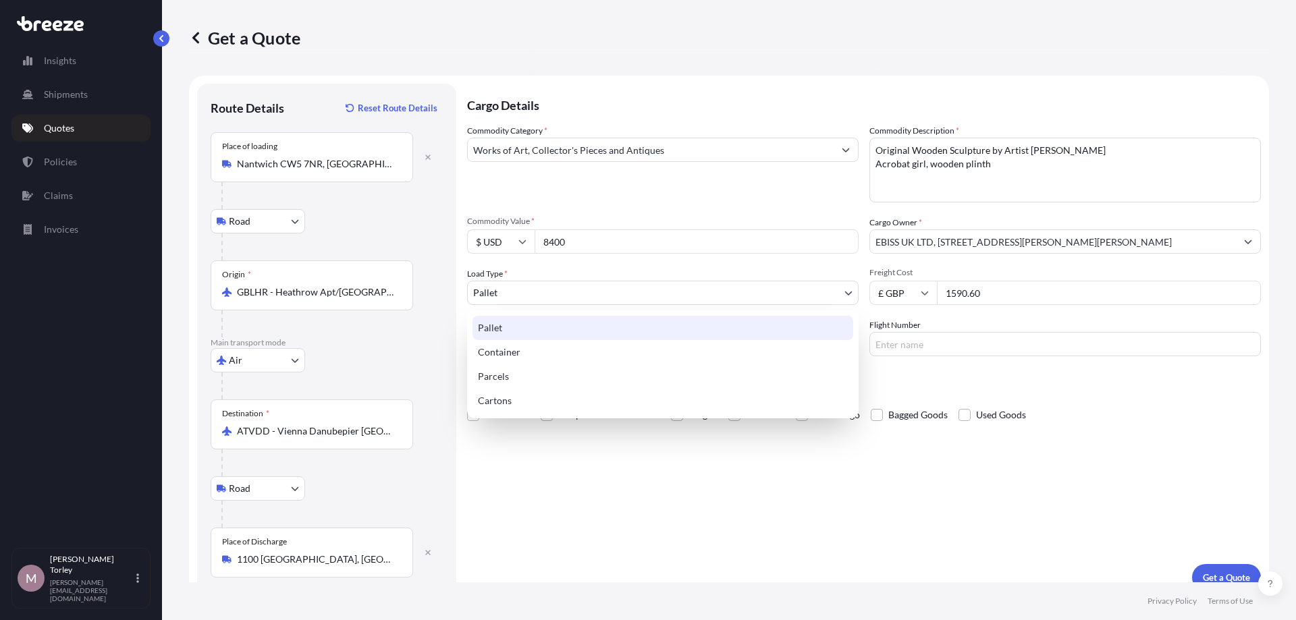
click at [594, 302] on body "Insights Shipments Quotes Policies Claims Invoices M [PERSON_NAME] [PERSON_NAME…" at bounding box center [648, 310] width 1296 height 620
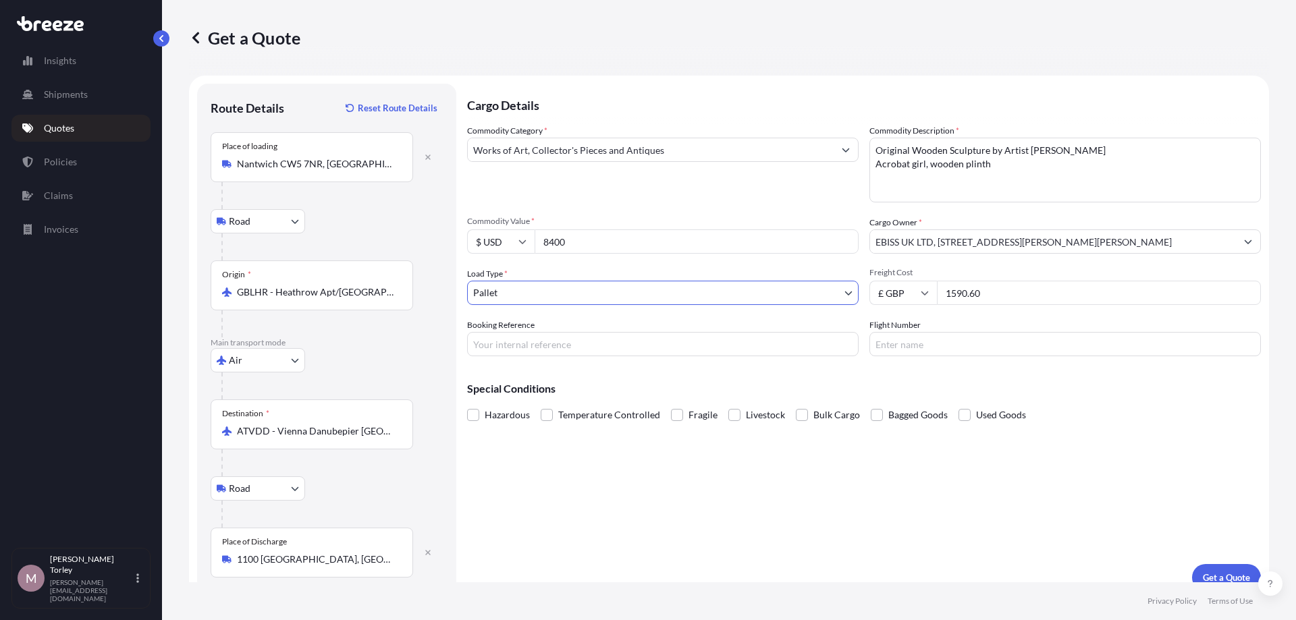
click at [529, 342] on input "Booking Reference" at bounding box center [662, 344] width 391 height 24
type input "[PHONE_NUMBER] MT"
click at [1210, 571] on p "Get a Quote" at bounding box center [1226, 577] width 47 height 13
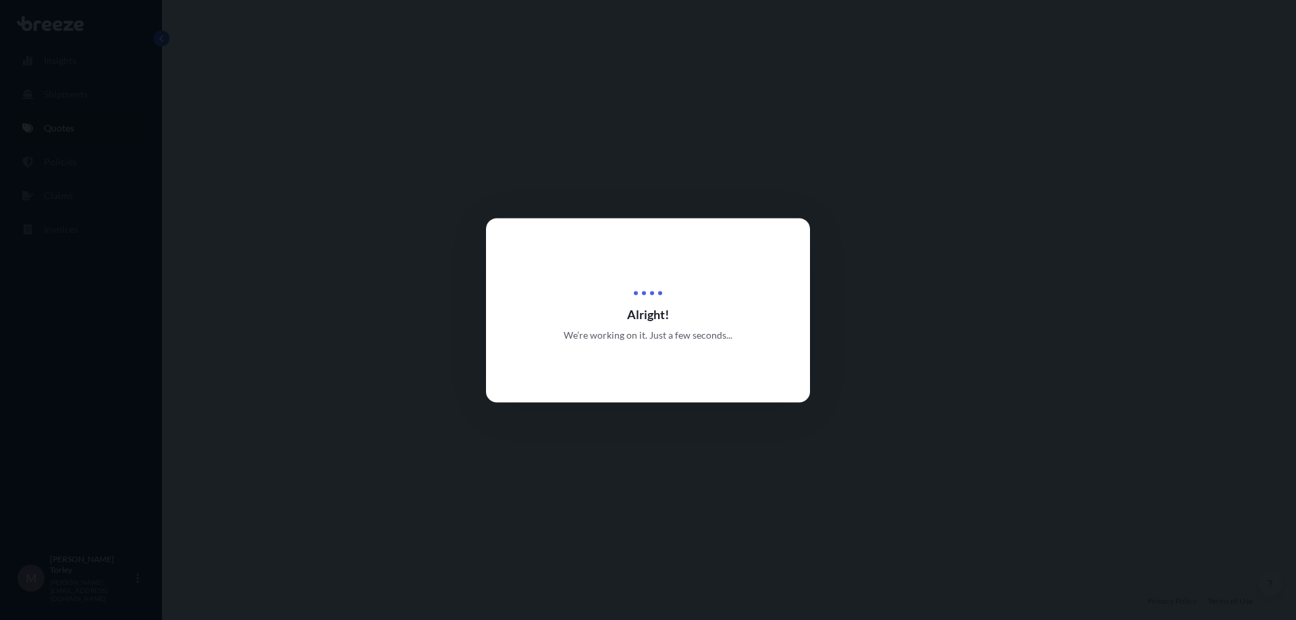
select select "Road"
select select "Air"
select select "Road"
select select "1"
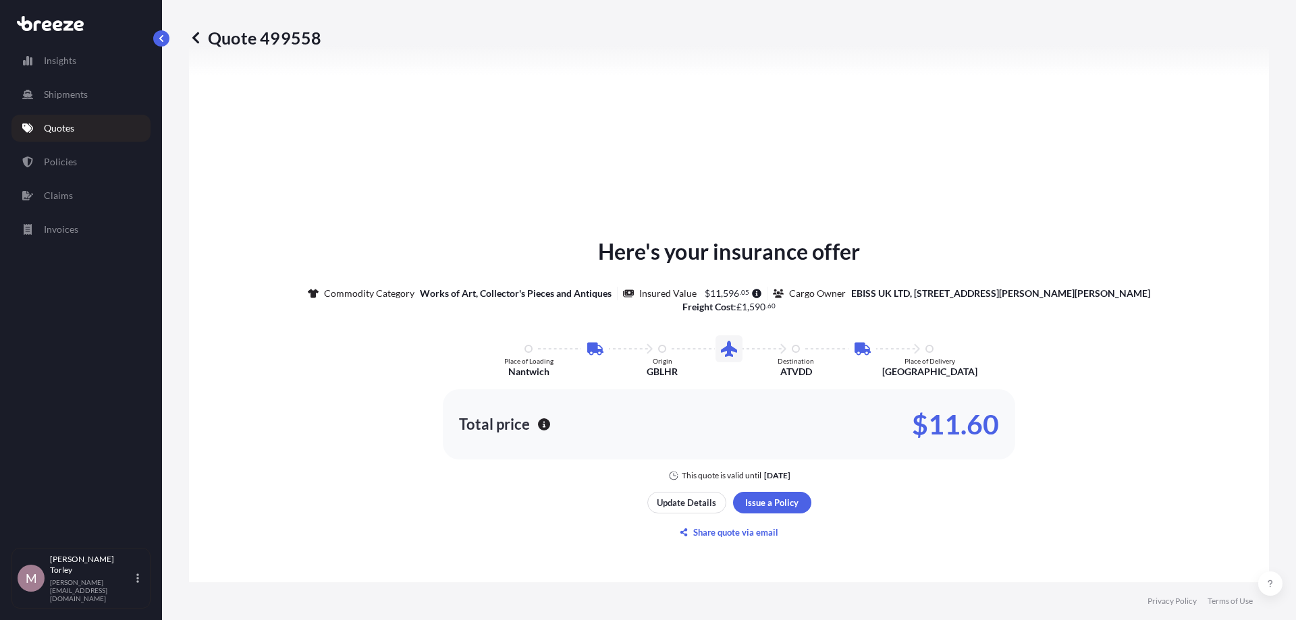
scroll to position [771, 0]
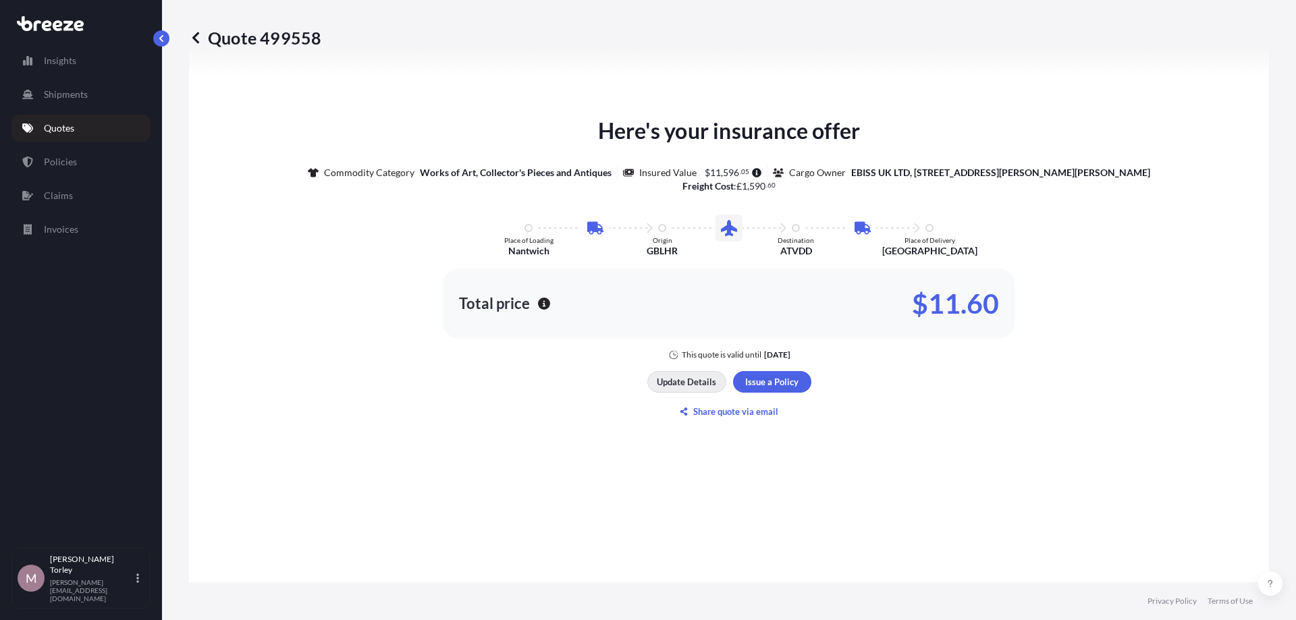
click at [713, 385] on p "Update Details" at bounding box center [686, 381] width 59 height 13
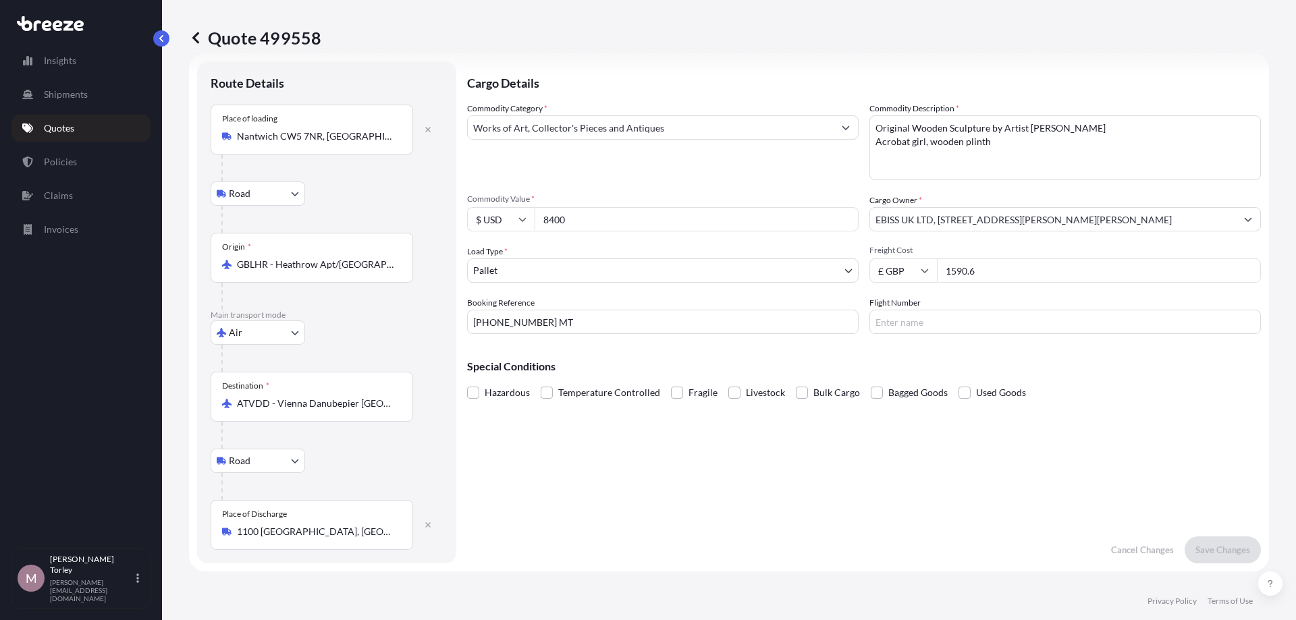
scroll to position [22, 0]
drag, startPoint x: 594, startPoint y: 223, endPoint x: 462, endPoint y: 209, distance: 132.4
click at [535, 209] on input "8400" at bounding box center [697, 220] width 324 height 24
click at [522, 221] on icon at bounding box center [522, 220] width 8 height 8
click at [495, 279] on div "£ GBP" at bounding box center [500, 286] width 57 height 26
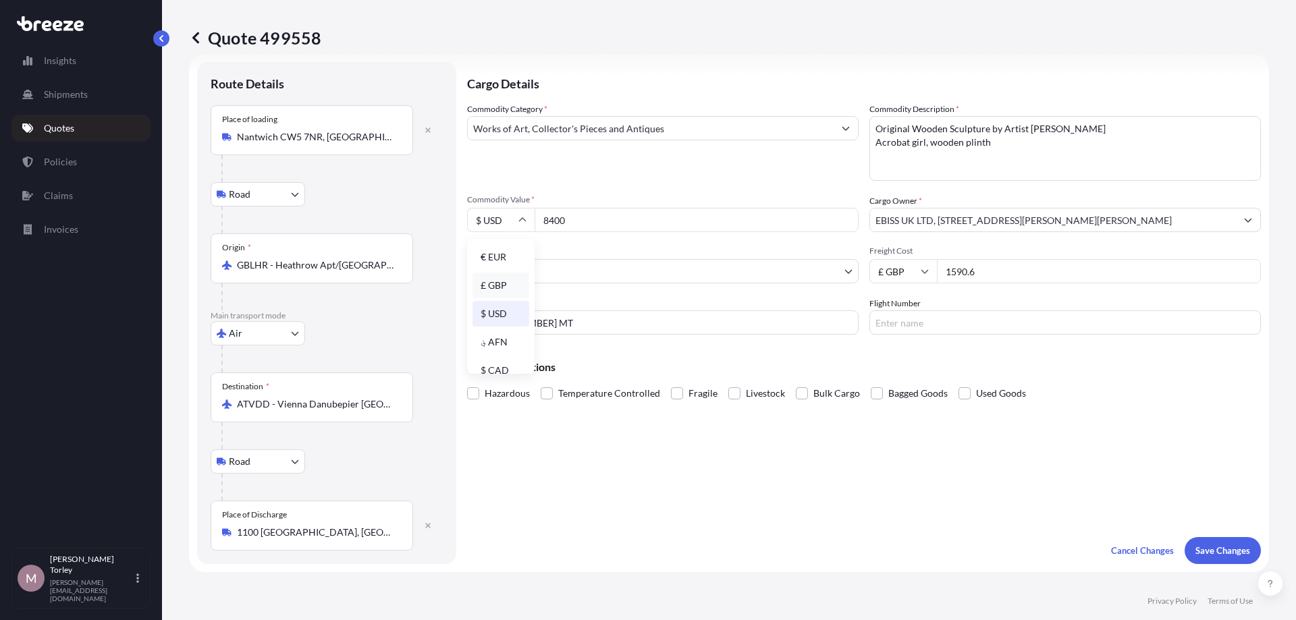
type input "£ GBP"
drag, startPoint x: 570, startPoint y: 227, endPoint x: 499, endPoint y: 211, distance: 72.7
click at [535, 211] on input "8400" at bounding box center [697, 220] width 324 height 24
type input "6508.15"
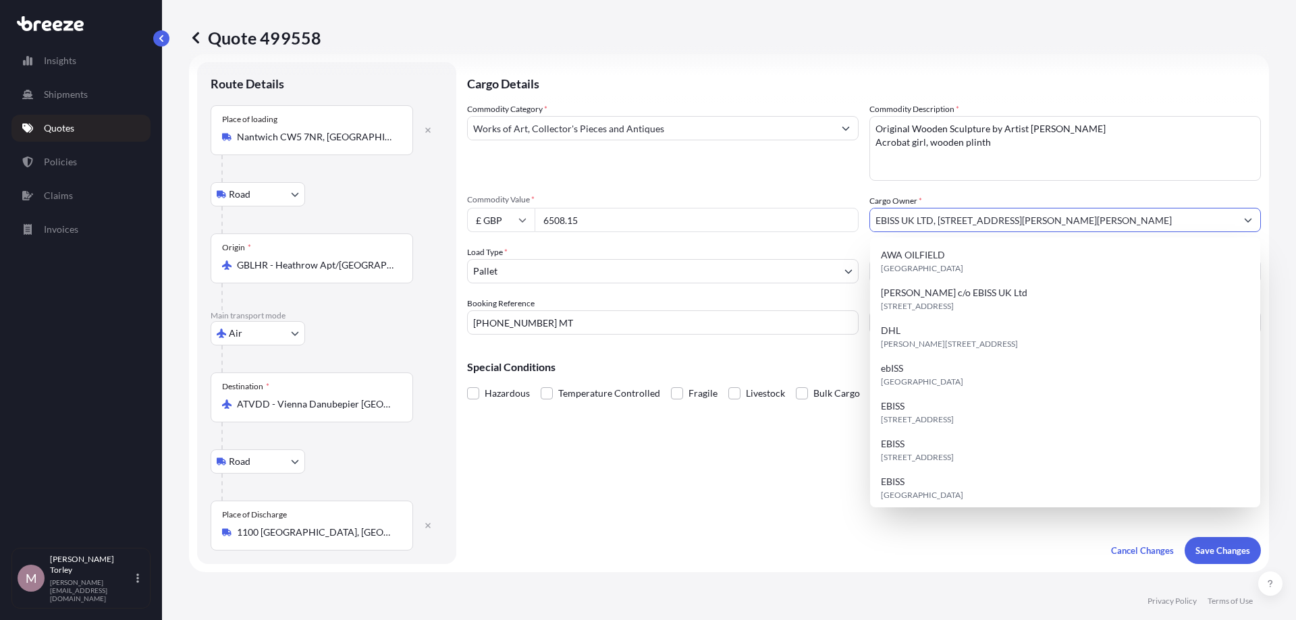
click at [792, 171] on div "Commodity Category * Works of Art, Collector's Pieces and Antiques" at bounding box center [662, 142] width 391 height 78
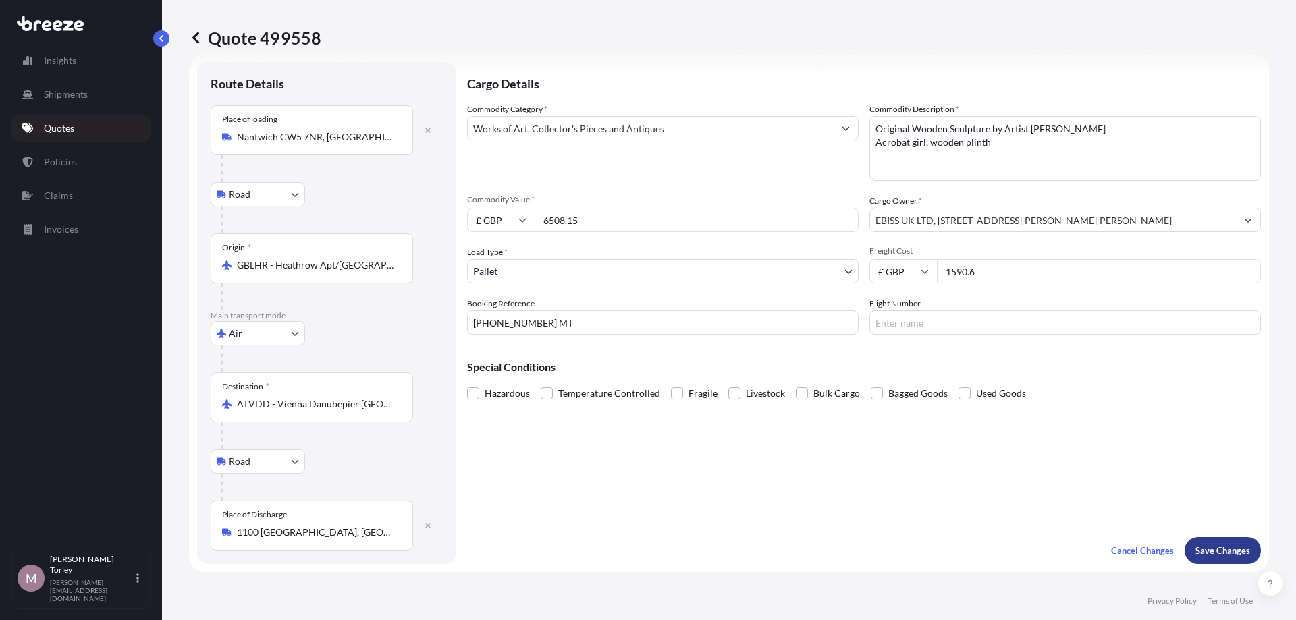
click at [1207, 560] on button "Save Changes" at bounding box center [1222, 550] width 76 height 27
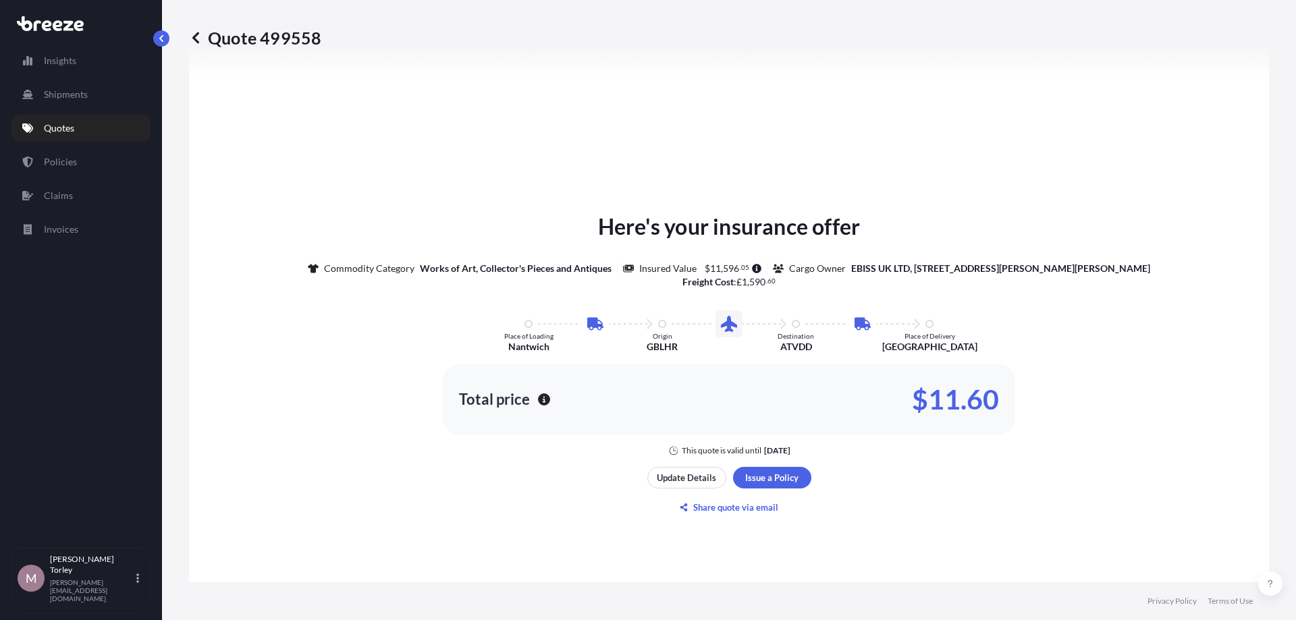
select select "Road"
select select "Air"
select select "Road"
select select "1"
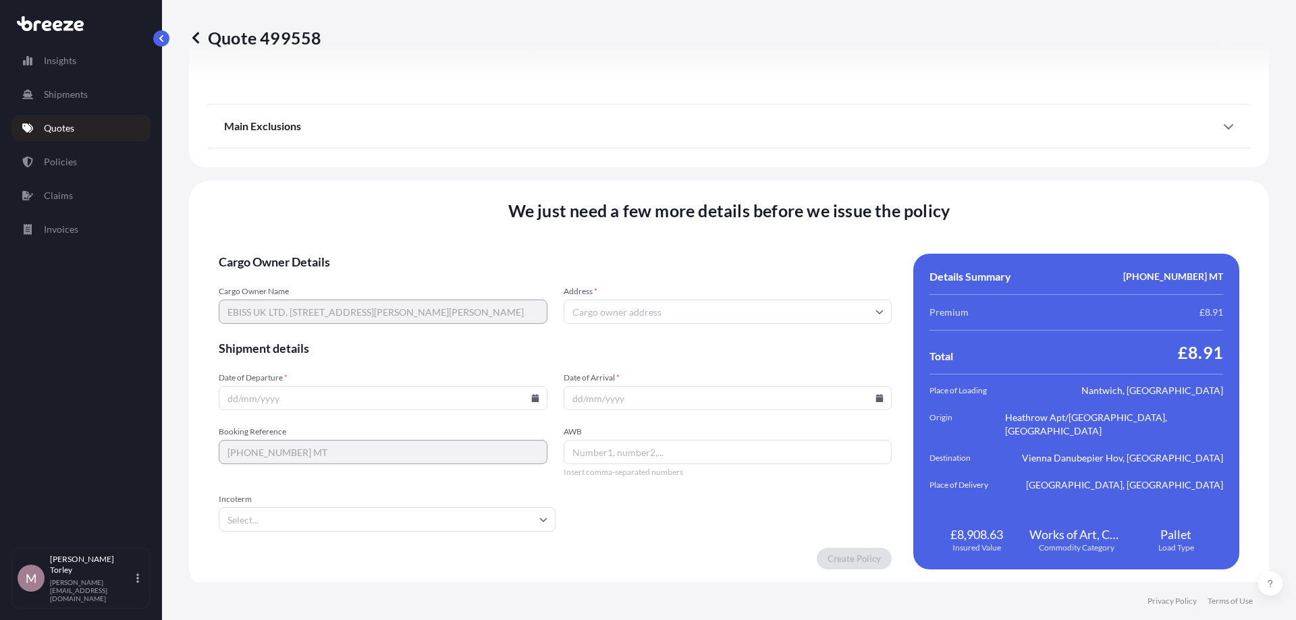
scroll to position [1789, 0]
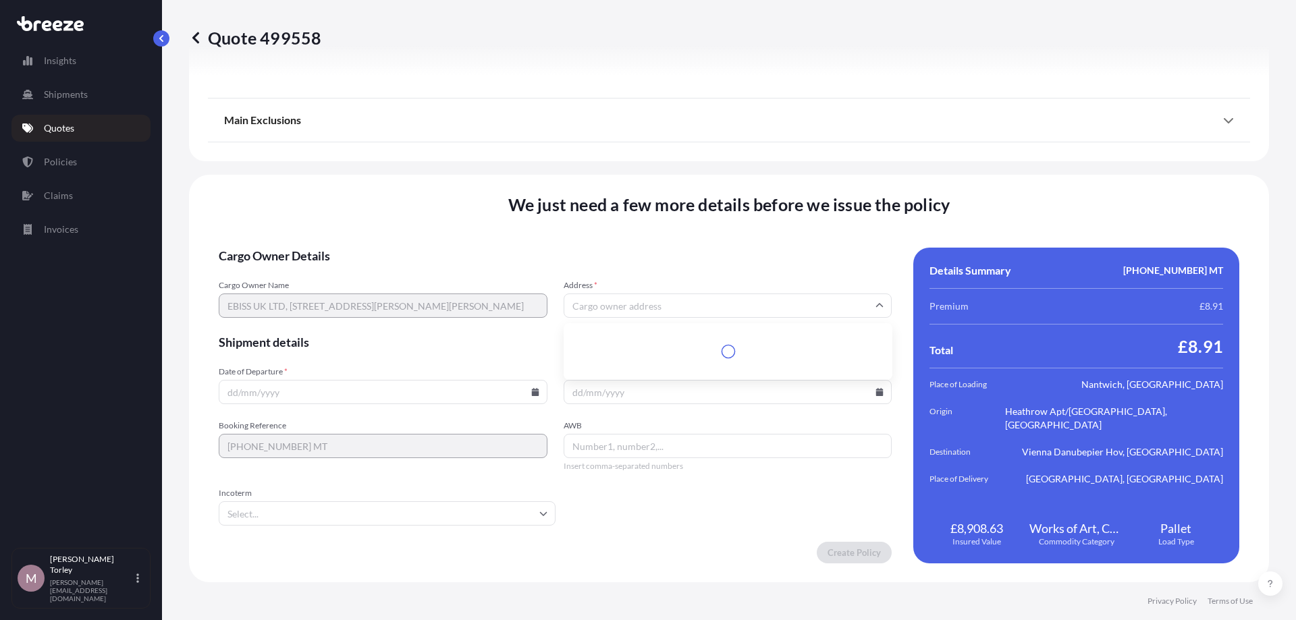
click at [580, 296] on input "Address *" at bounding box center [728, 306] width 329 height 24
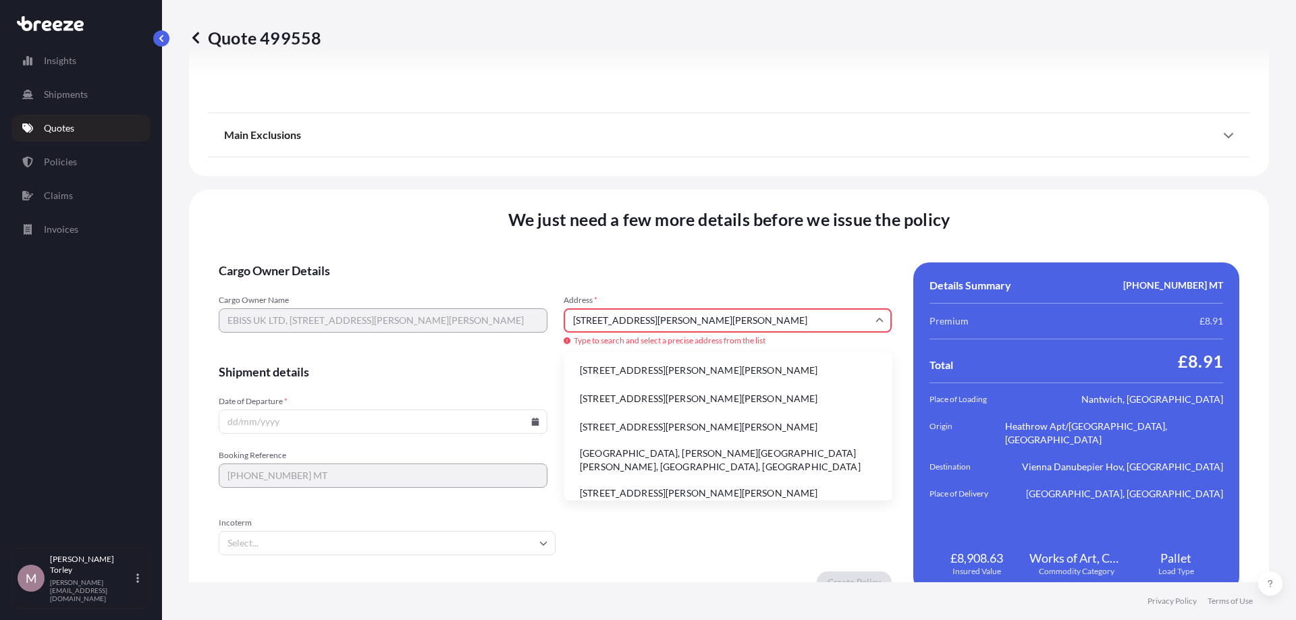
click at [736, 458] on li "[GEOGRAPHIC_DATA], [PERSON_NAME][GEOGRAPHIC_DATA][PERSON_NAME], [GEOGRAPHIC_DAT…" at bounding box center [728, 460] width 318 height 35
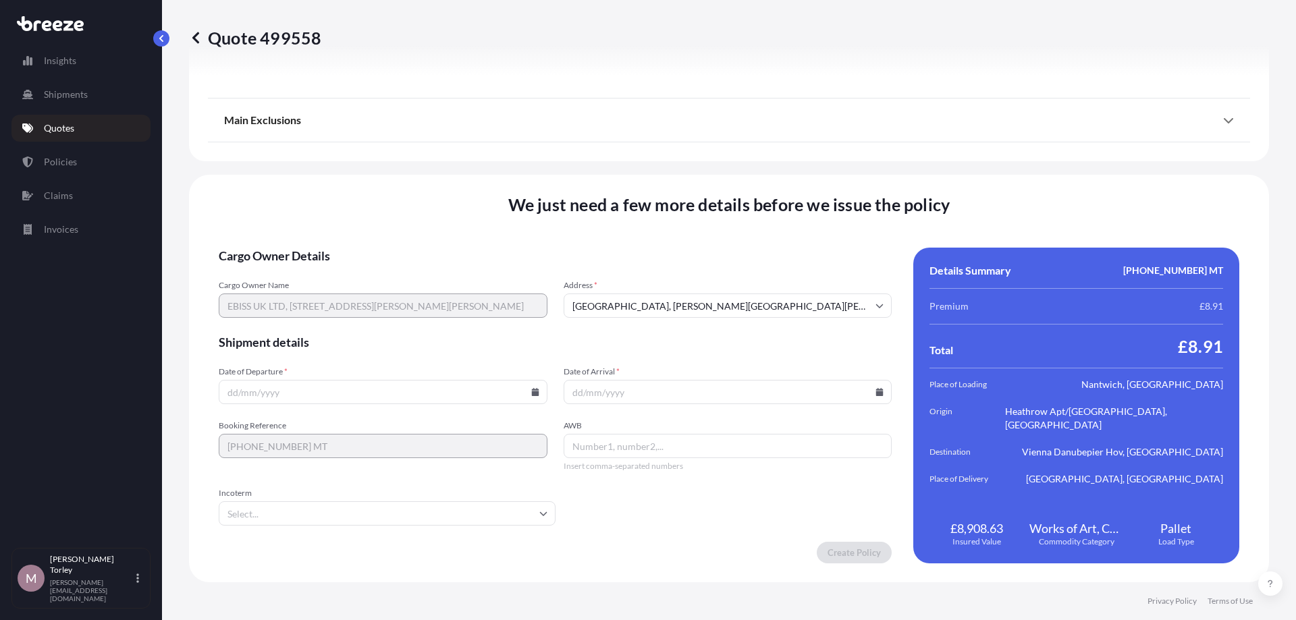
click at [737, 302] on input "[GEOGRAPHIC_DATA], [PERSON_NAME][GEOGRAPHIC_DATA][PERSON_NAME], [GEOGRAPHIC_DAT…" at bounding box center [728, 306] width 329 height 24
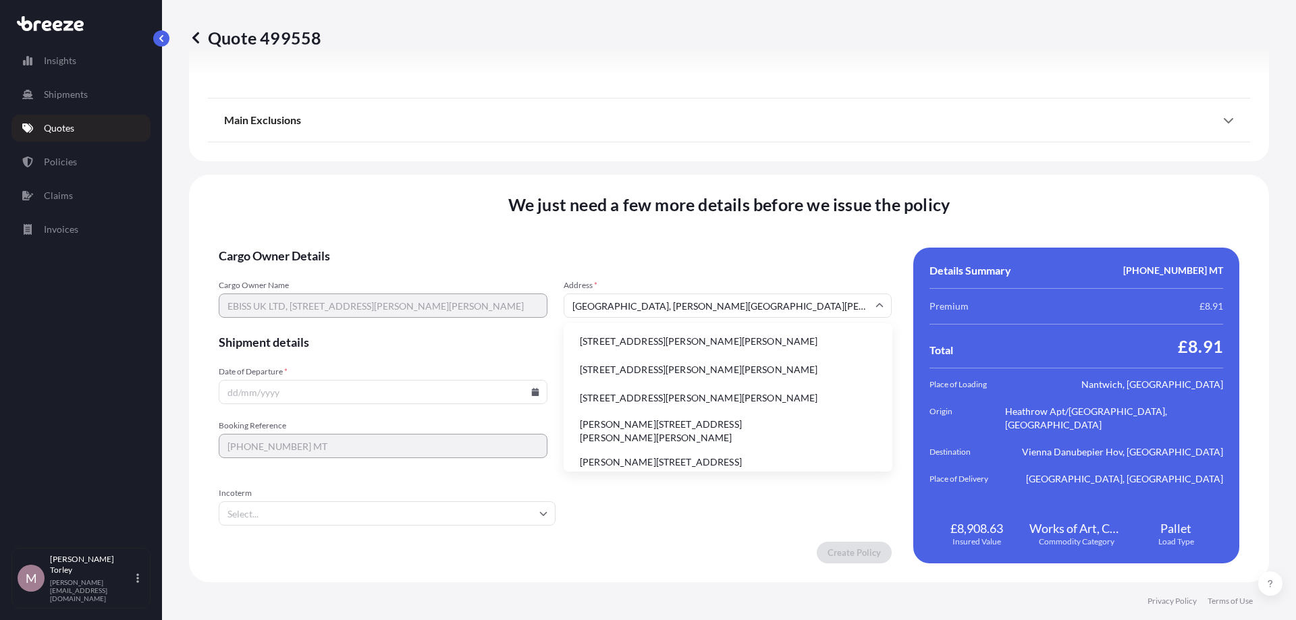
click at [718, 306] on input "[GEOGRAPHIC_DATA], [PERSON_NAME][GEOGRAPHIC_DATA][PERSON_NAME], [GEOGRAPHIC_DAT…" at bounding box center [728, 306] width 329 height 24
click at [721, 306] on input "[GEOGRAPHIC_DATA], [PERSON_NAME][GEOGRAPHIC_DATA][PERSON_NAME], [GEOGRAPHIC_DAT…" at bounding box center [728, 306] width 329 height 24
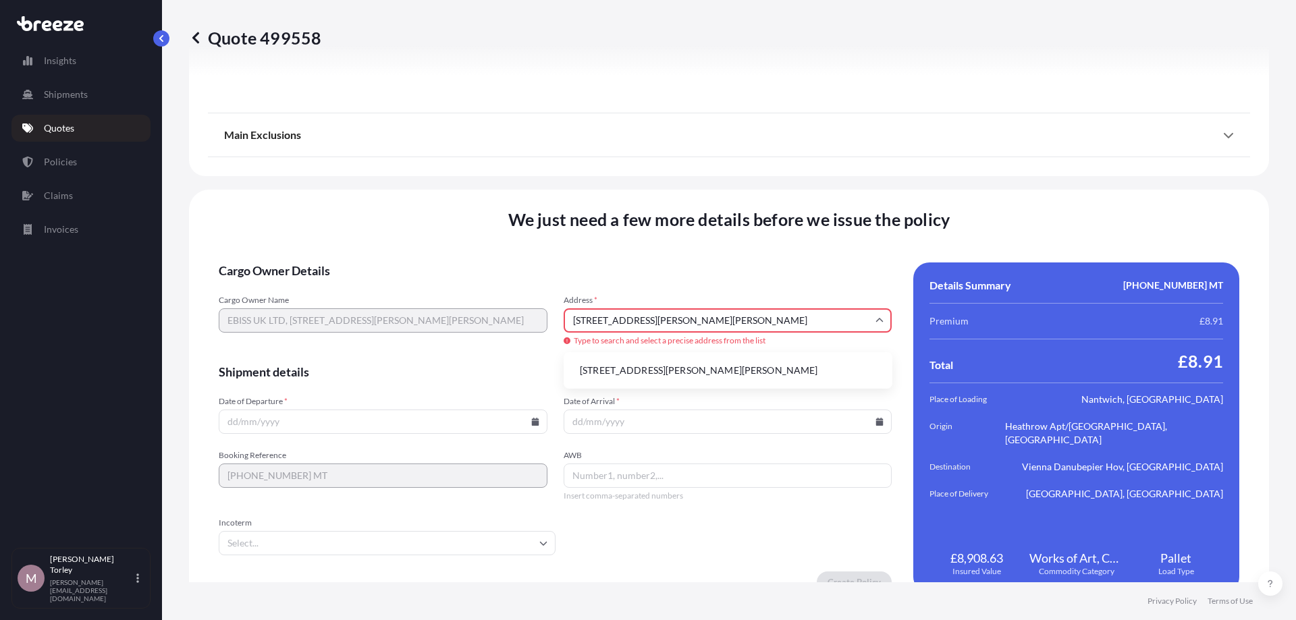
click at [762, 371] on li "[STREET_ADDRESS][PERSON_NAME][PERSON_NAME]" at bounding box center [728, 371] width 318 height 26
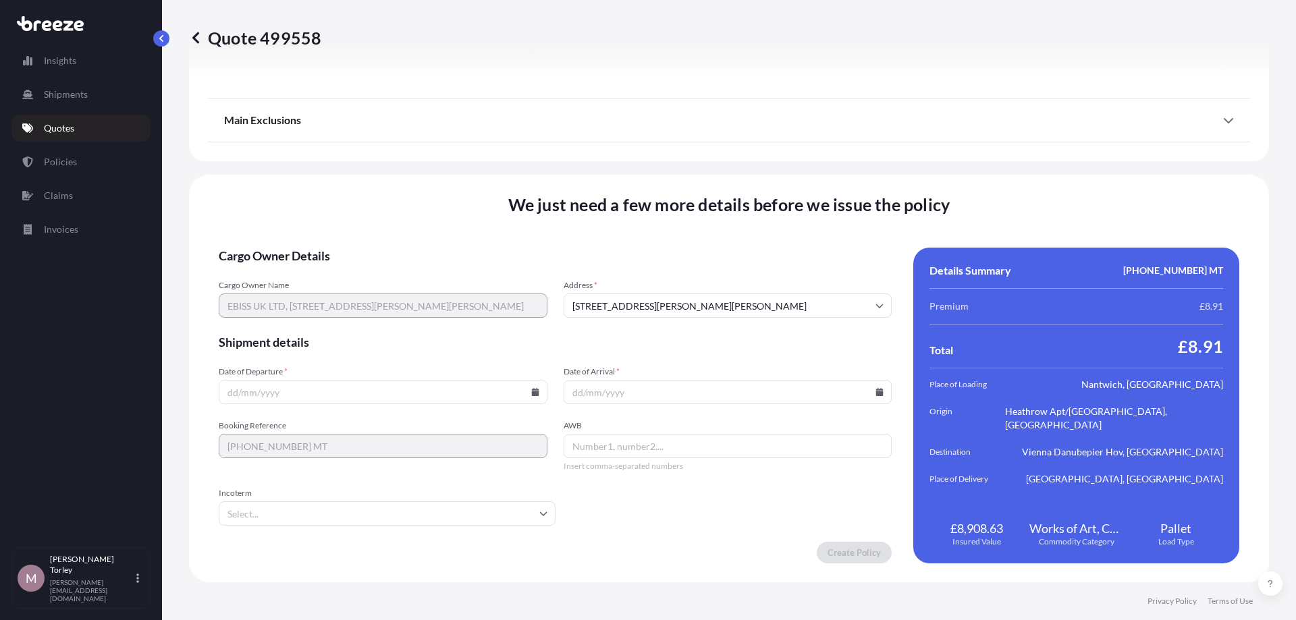
click at [576, 309] on input "[STREET_ADDRESS][PERSON_NAME][PERSON_NAME]" at bounding box center [728, 306] width 329 height 24
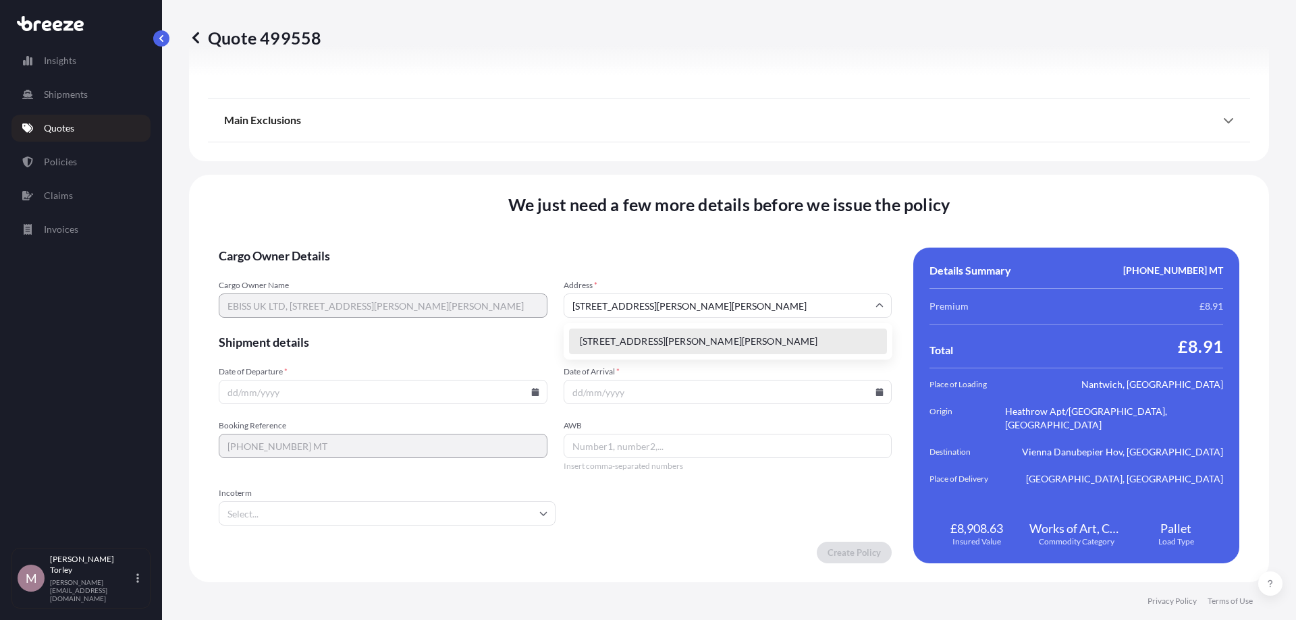
click at [573, 306] on input "[STREET_ADDRESS][PERSON_NAME][PERSON_NAME]" at bounding box center [728, 306] width 329 height 24
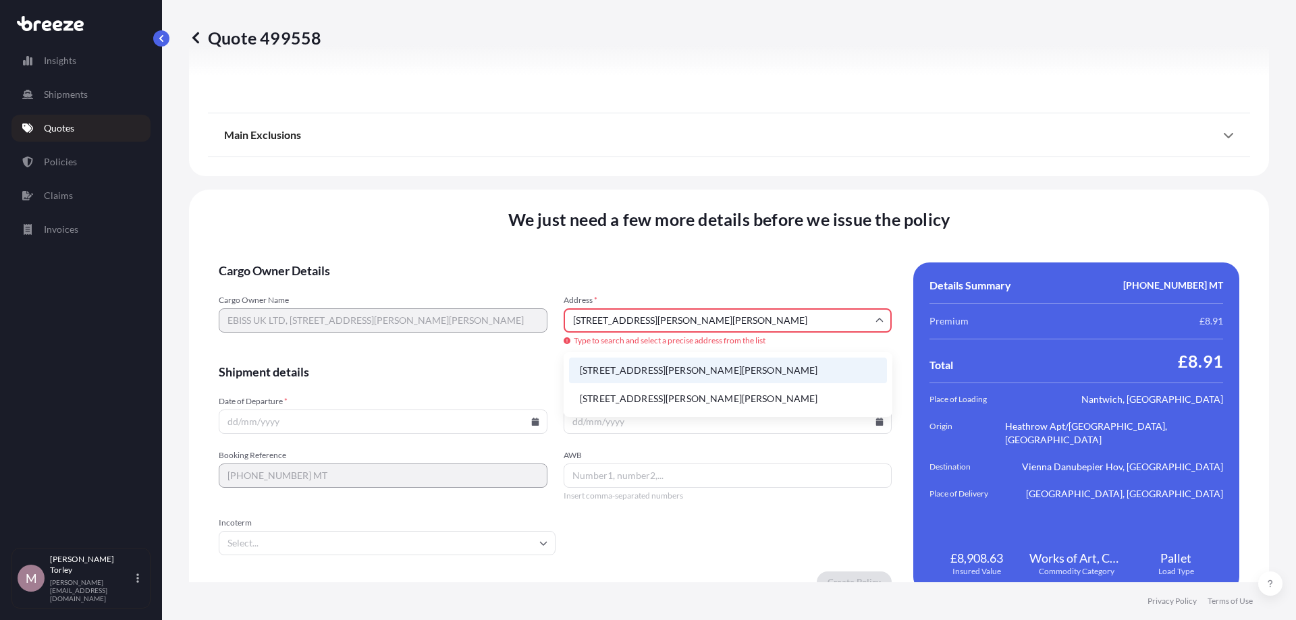
click at [753, 402] on li "[STREET_ADDRESS][PERSON_NAME][PERSON_NAME]" at bounding box center [728, 399] width 318 height 26
type input "[STREET_ADDRESS][PERSON_NAME][PERSON_NAME]"
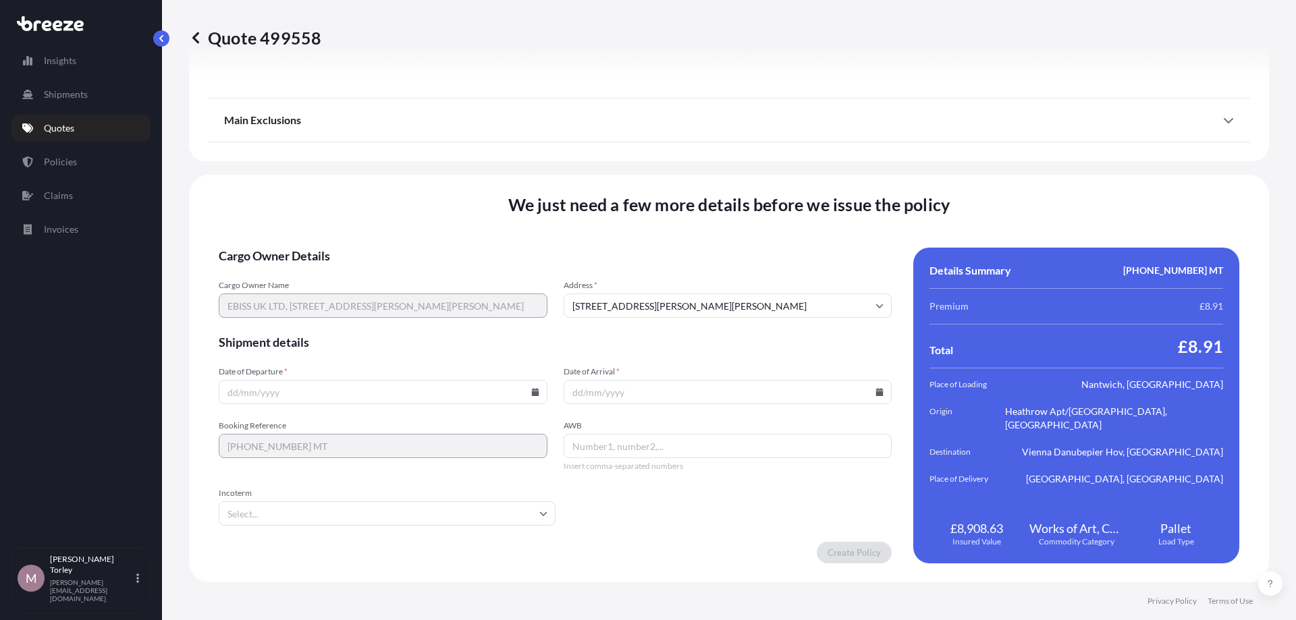
click at [448, 404] on input "Date of Departure *" at bounding box center [383, 392] width 329 height 24
click at [546, 400] on input "Date of Departure *" at bounding box center [383, 392] width 329 height 24
click at [539, 394] on input "Date of Departure *" at bounding box center [383, 392] width 329 height 24
click at [534, 390] on icon at bounding box center [534, 392] width 7 height 8
click at [383, 302] on button "25" at bounding box center [383, 298] width 22 height 22
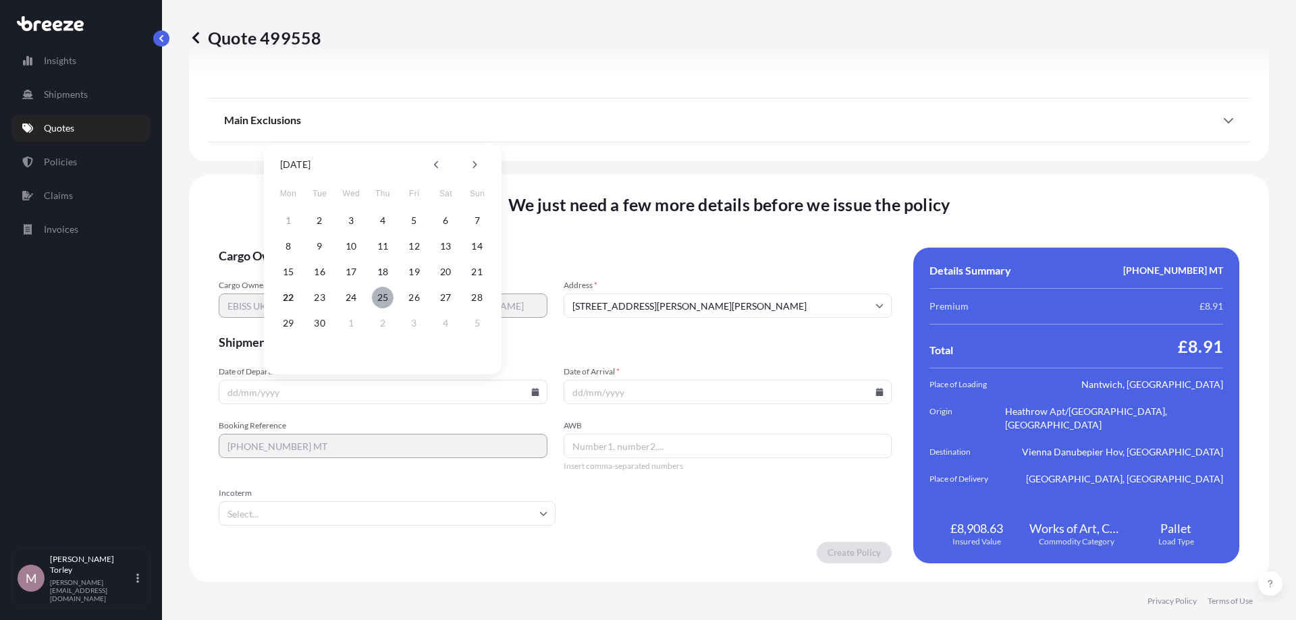
type input "[DATE]"
click at [658, 394] on input "Date of Arrival *" at bounding box center [728, 392] width 329 height 24
click at [889, 389] on input "Date of Arrival *" at bounding box center [728, 392] width 329 height 24
click at [885, 392] on input "Date of Arrival *" at bounding box center [728, 392] width 329 height 24
click at [881, 391] on icon at bounding box center [879, 392] width 7 height 8
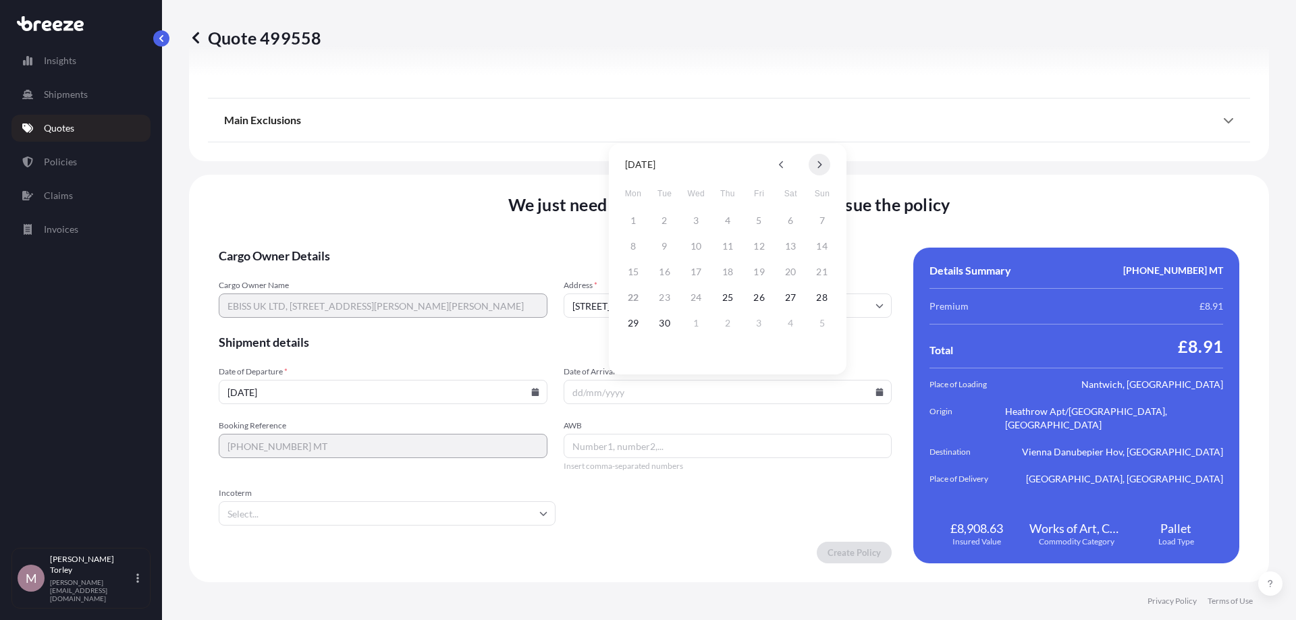
click at [821, 167] on icon at bounding box center [819, 165] width 5 height 8
click at [819, 163] on icon at bounding box center [819, 165] width 5 height 8
click at [730, 301] on button "25" at bounding box center [728, 298] width 22 height 22
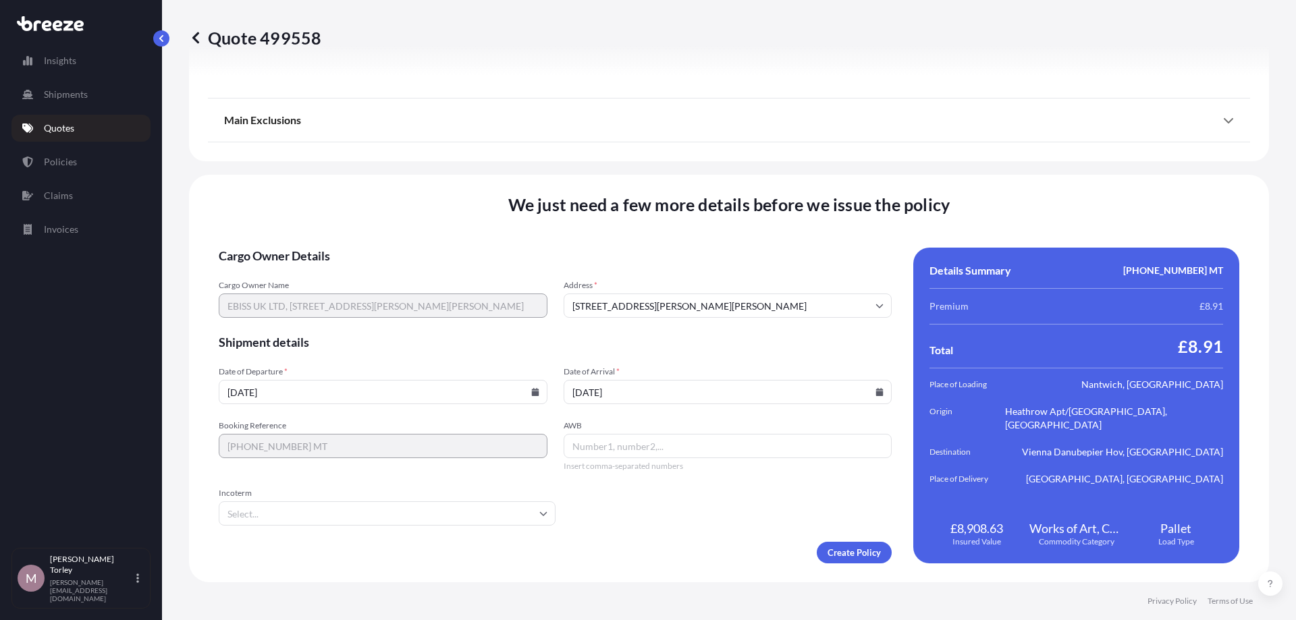
type input "[DATE]"
click at [466, 539] on form "Cargo Owner Details Cargo Owner Name EBISS UK LTD, [STREET_ADDRESS][PERSON_NAME…" at bounding box center [555, 406] width 673 height 316
click at [472, 518] on input "Incoterm" at bounding box center [387, 513] width 337 height 24
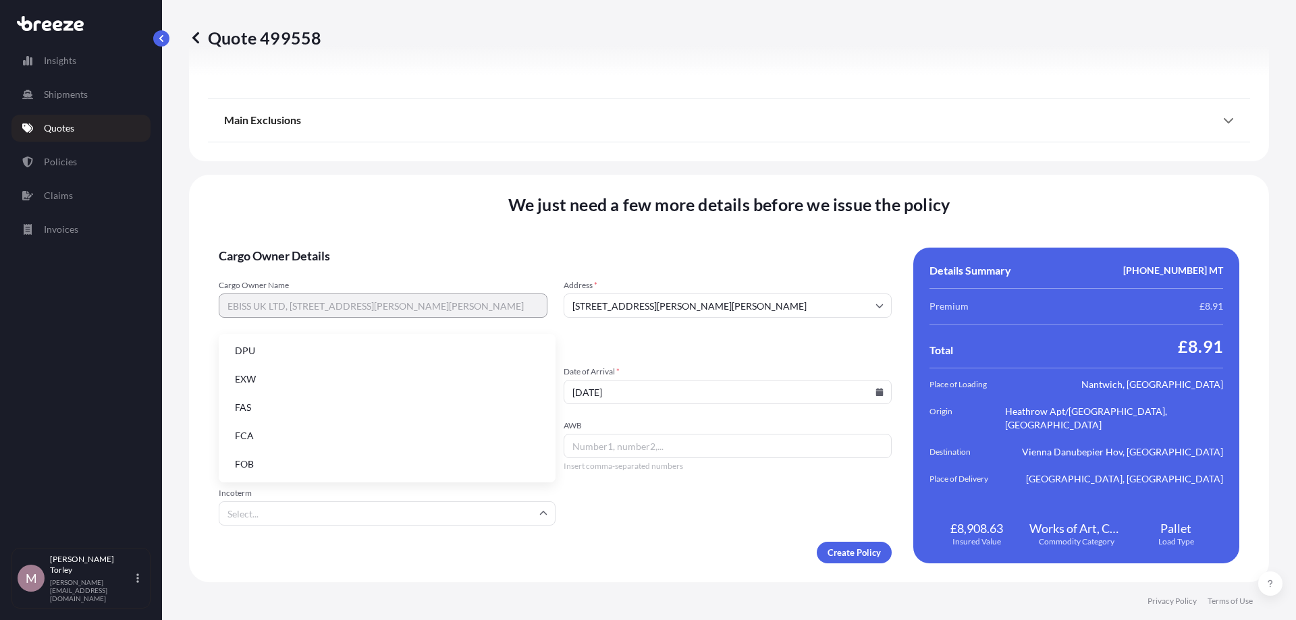
scroll to position [94, 0]
click at [321, 391] on li "DDP" at bounding box center [387, 400] width 326 height 26
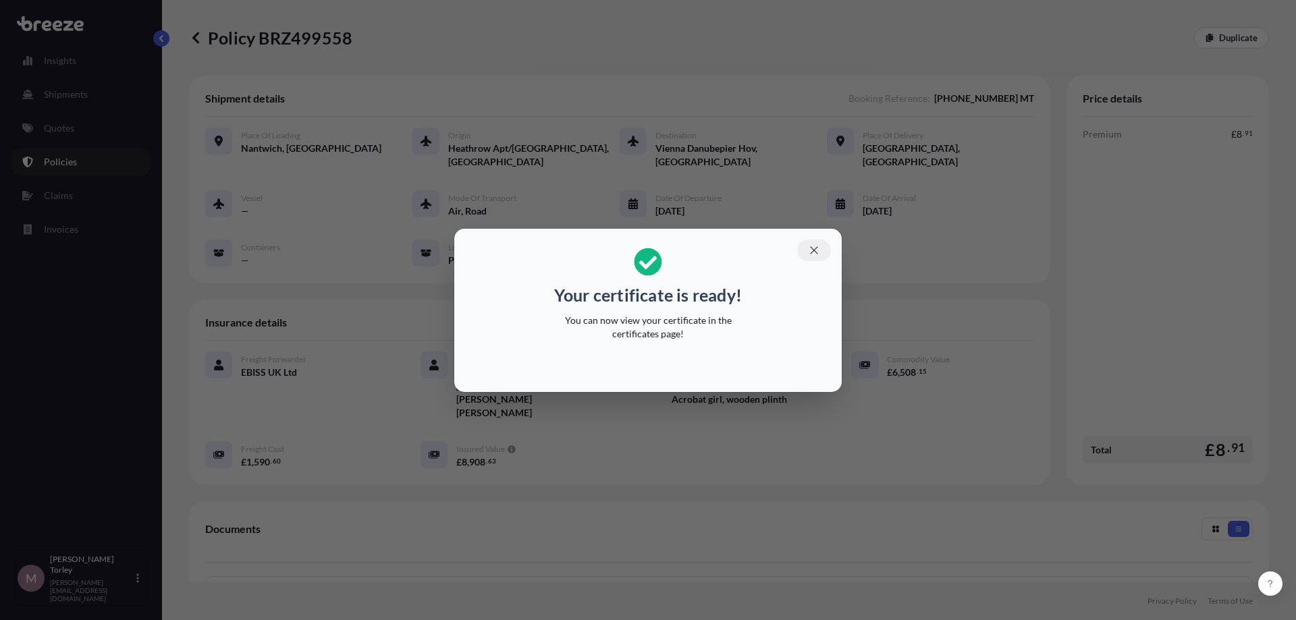
click at [813, 249] on icon "button" at bounding box center [814, 250] width 12 height 12
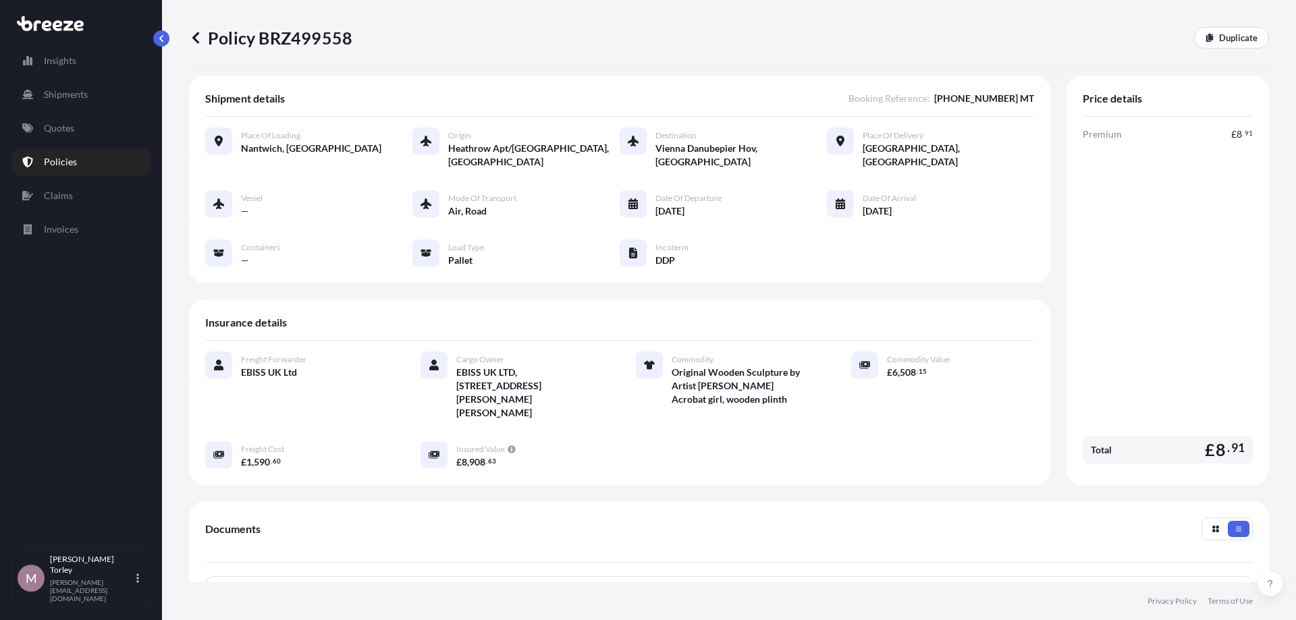
scroll to position [154, 0]
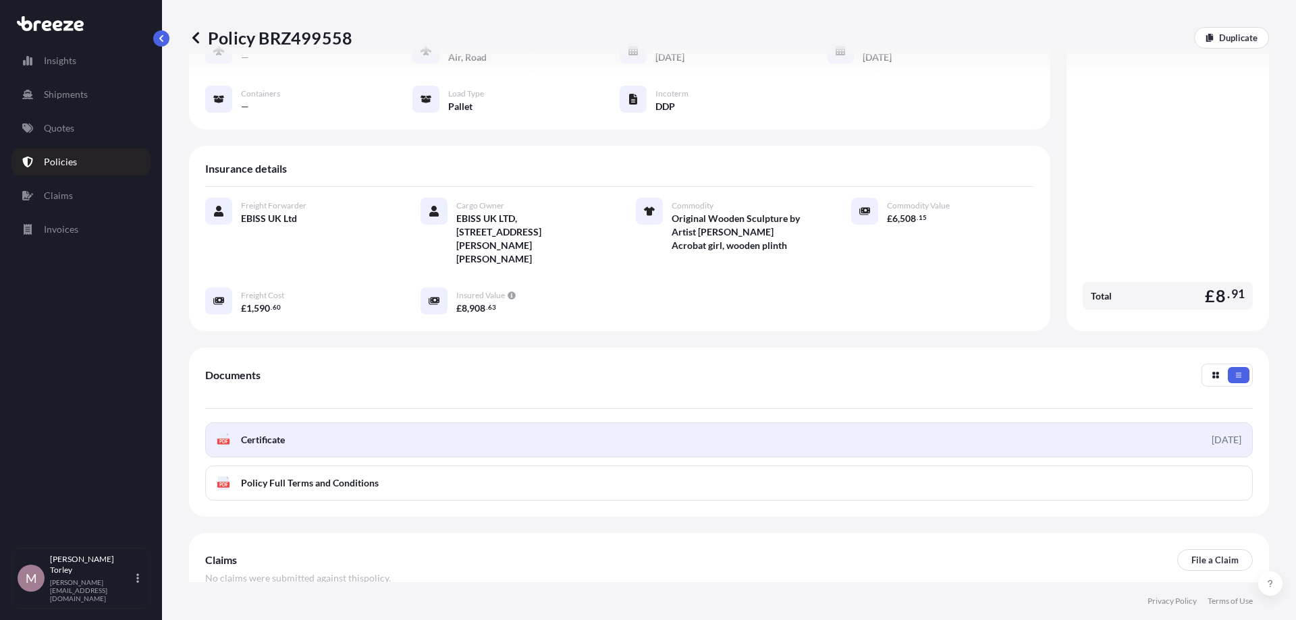
click at [832, 423] on link "PDF Certificate [DATE]" at bounding box center [728, 440] width 1047 height 35
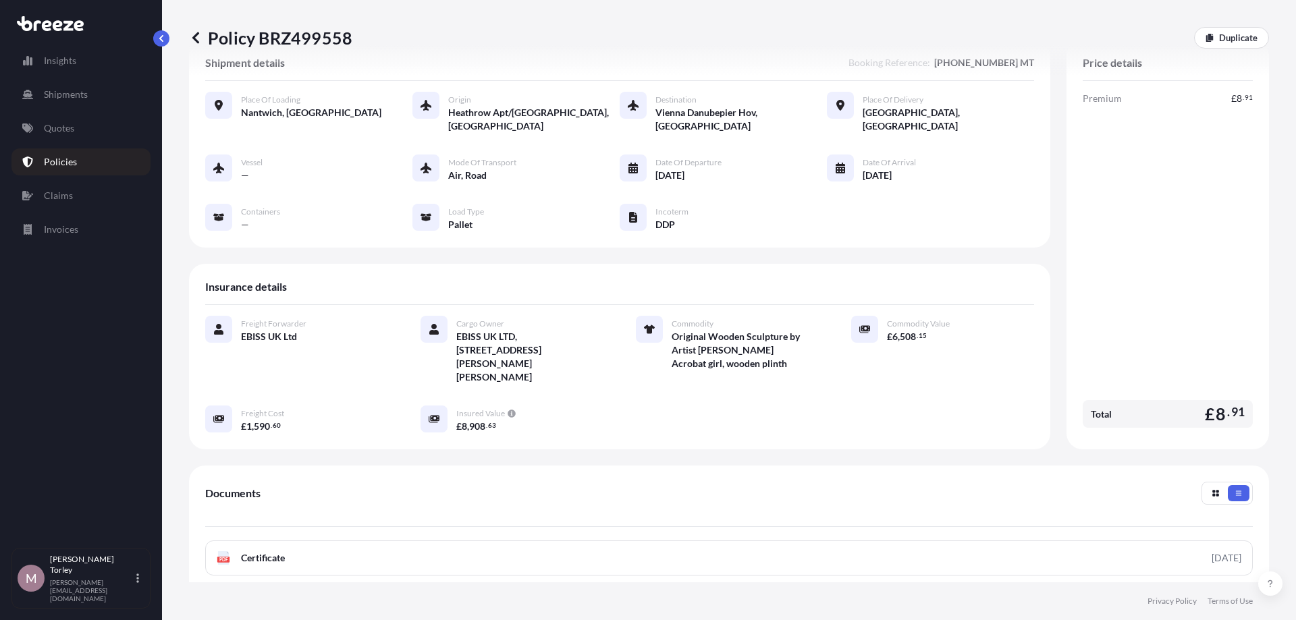
scroll to position [0, 0]
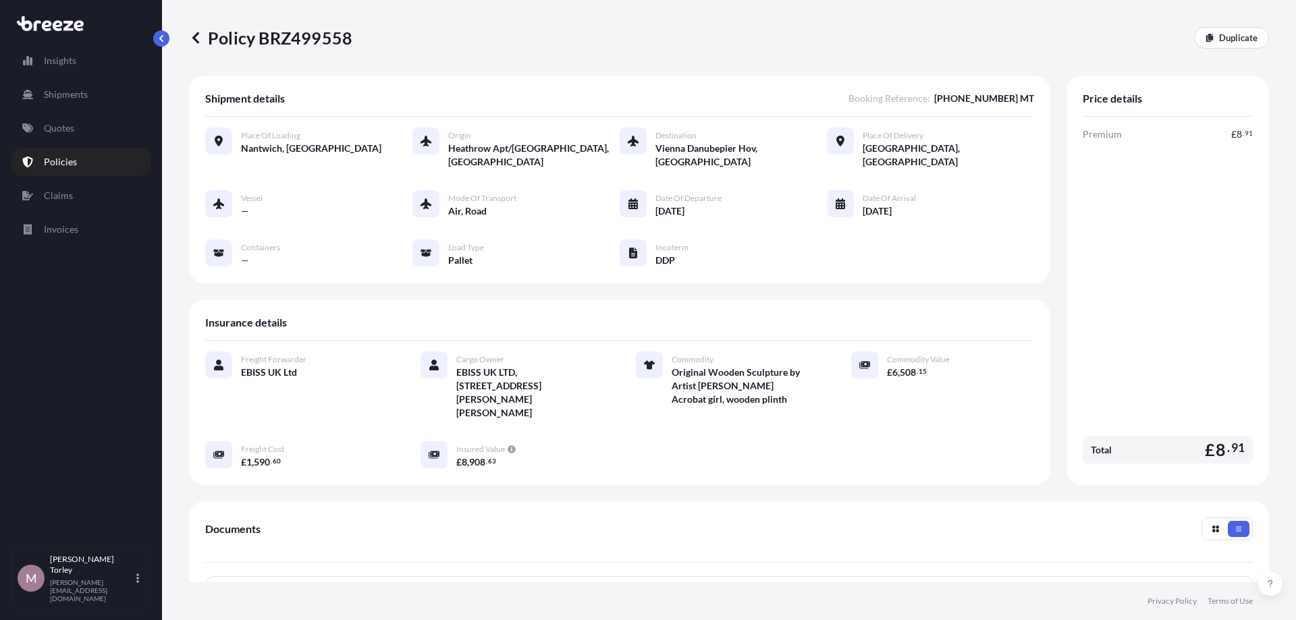
drag, startPoint x: 356, startPoint y: 28, endPoint x: 343, endPoint y: 30, distance: 13.6
click at [343, 30] on div "Policy BRZ499558 Duplicate" at bounding box center [729, 38] width 1080 height 22
drag, startPoint x: 279, startPoint y: 40, endPoint x: 269, endPoint y: 45, distance: 11.2
click at [277, 43] on p "Policy BRZ499558" at bounding box center [270, 38] width 163 height 22
drag, startPoint x: 261, startPoint y: 34, endPoint x: 276, endPoint y: 61, distance: 31.7
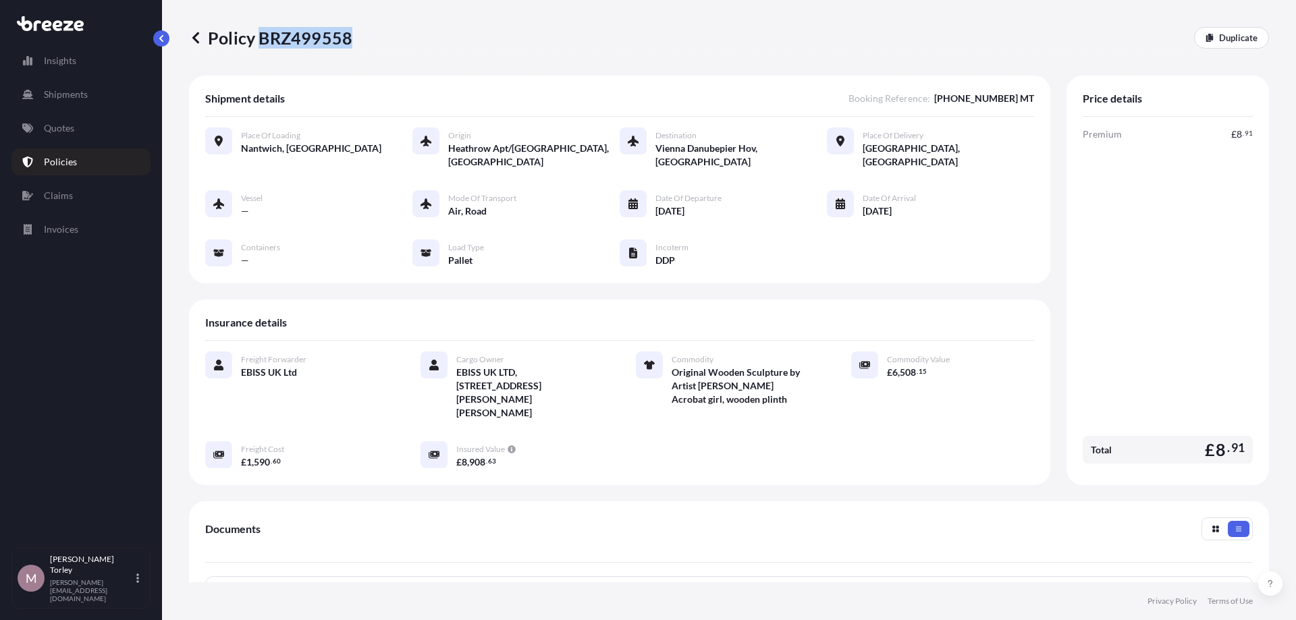
click at [362, 39] on div "Policy BRZ499558 Duplicate" at bounding box center [729, 38] width 1080 height 22
copy p "BRZ499558"
